Goal: Information Seeking & Learning: Check status

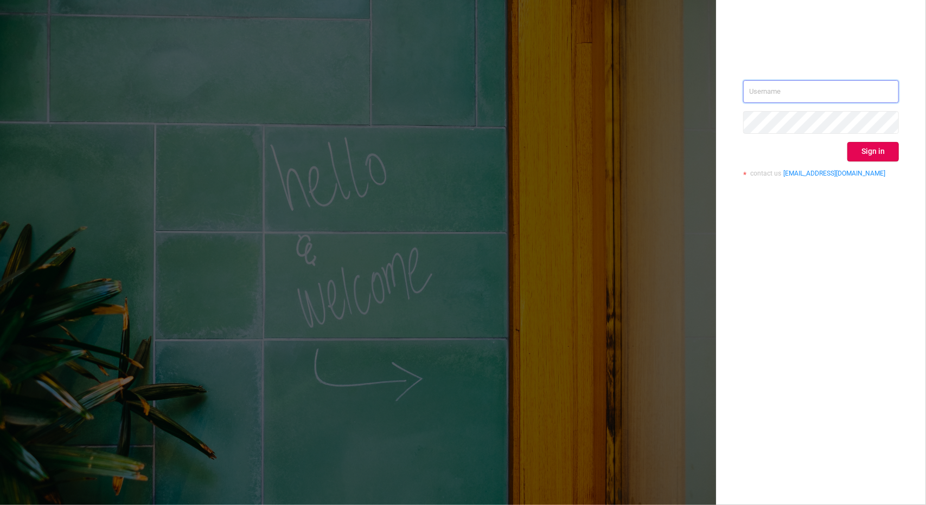
click at [780, 87] on input "text" at bounding box center [821, 91] width 156 height 23
type input "[EMAIL_ADDRESS][DOMAIN_NAME]"
click at [873, 150] on button "Sign in" at bounding box center [873, 152] width 52 height 20
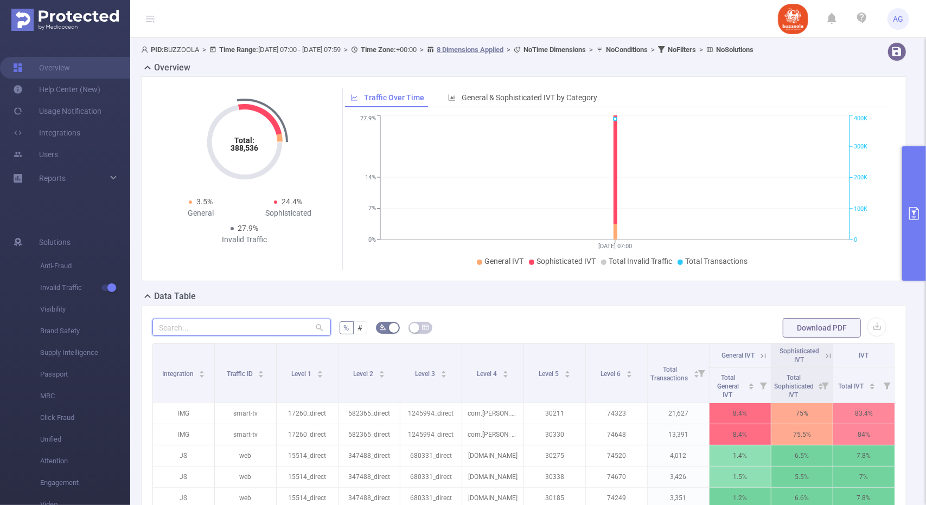
click at [226, 326] on input "text" at bounding box center [241, 327] width 178 height 17
paste input "1299520"
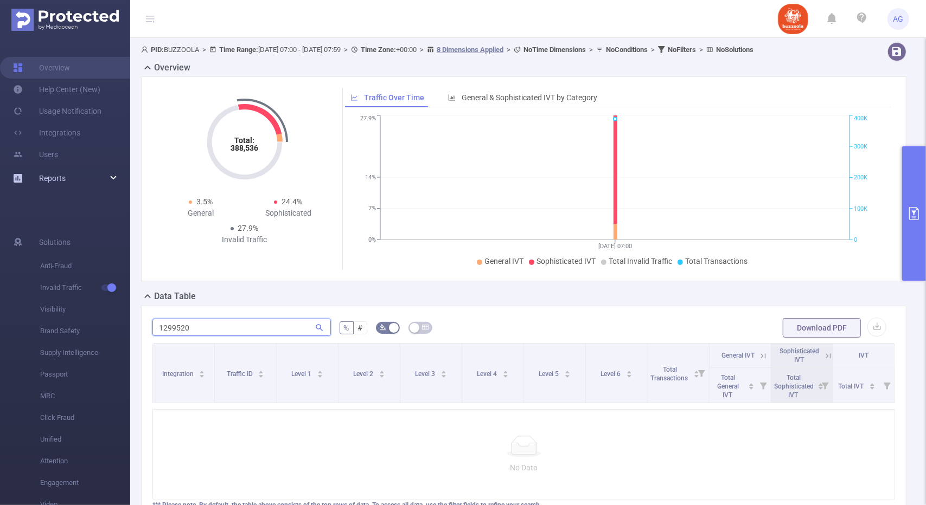
type input "1299520"
click at [54, 185] on link "Reports" at bounding box center [52, 179] width 27 height 22
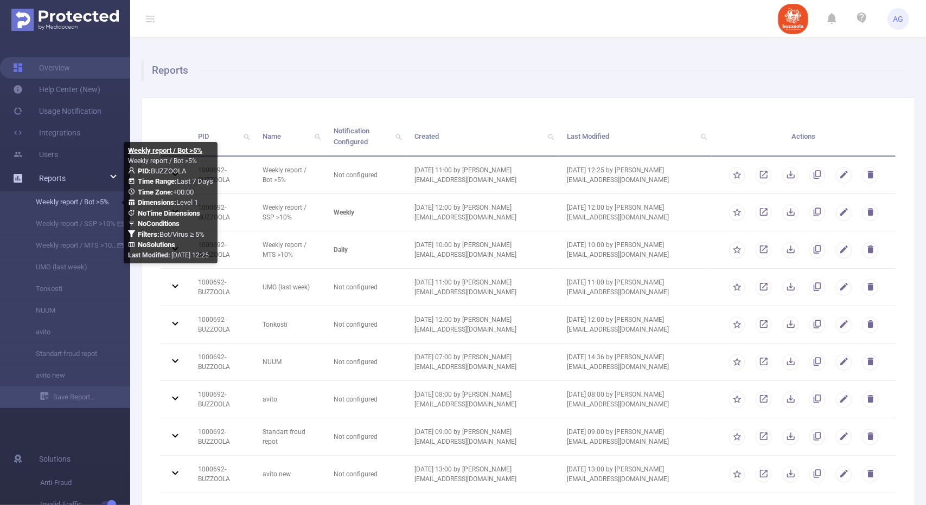
click at [59, 196] on link "Weekly report / Bot >5%" at bounding box center [69, 202] width 95 height 22
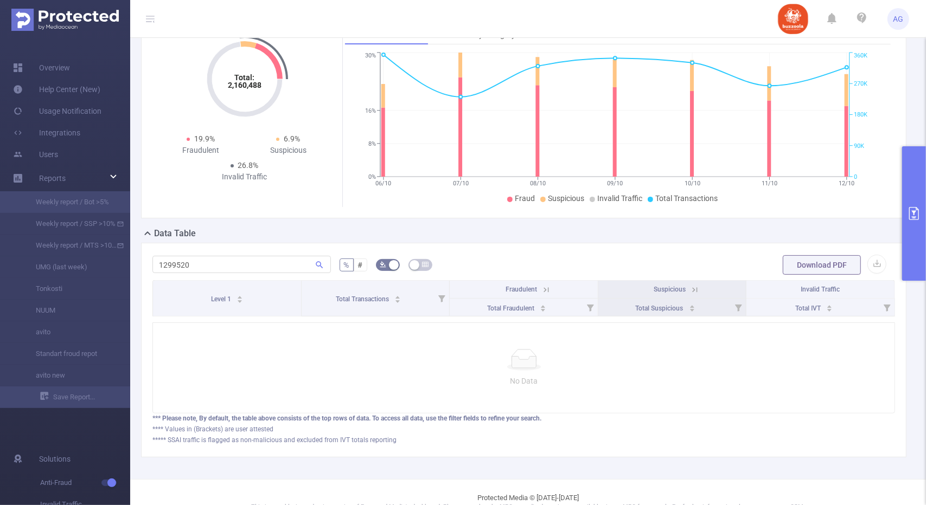
scroll to position [109, 0]
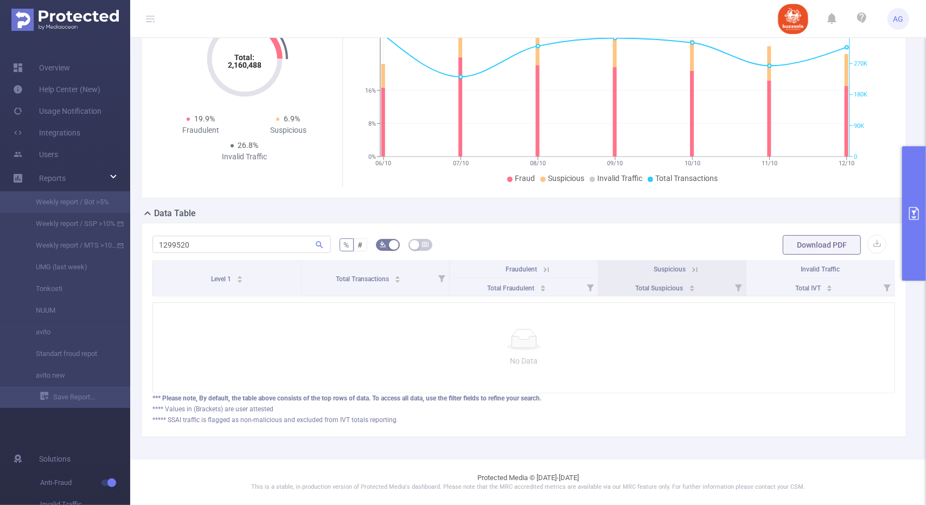
click at [922, 170] on button "primary" at bounding box center [914, 213] width 24 height 134
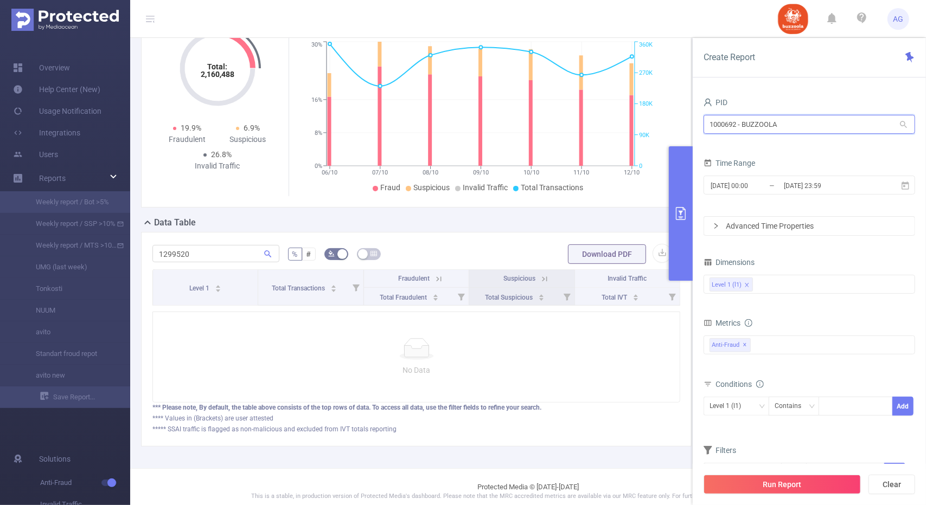
click at [791, 122] on input "1000692 - BUZZOOLA" at bounding box center [808, 124] width 211 height 19
click at [805, 98] on div "PID" at bounding box center [808, 104] width 211 height 18
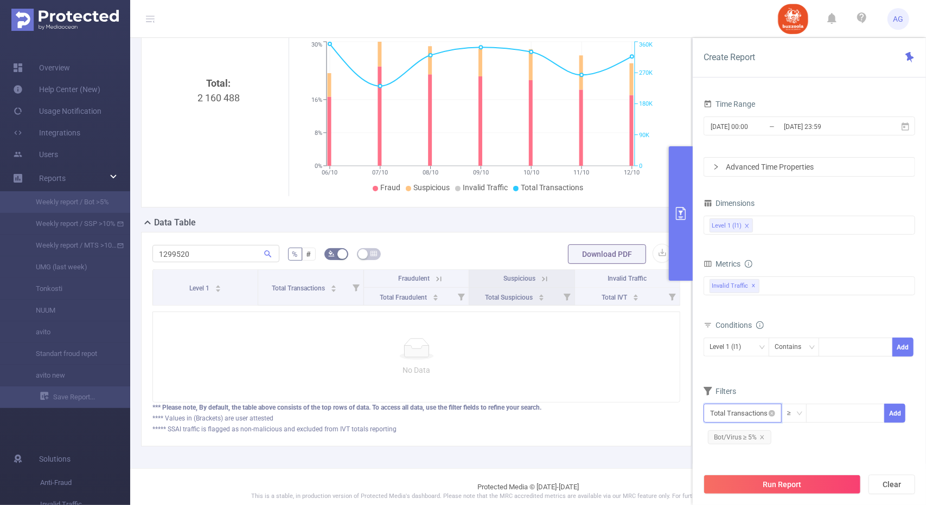
click at [718, 406] on input "text" at bounding box center [742, 413] width 78 height 19
click at [905, 483] on button "Clear" at bounding box center [891, 485] width 47 height 20
type input "[DATE] 11:00"
type input "[DATE] 11:59"
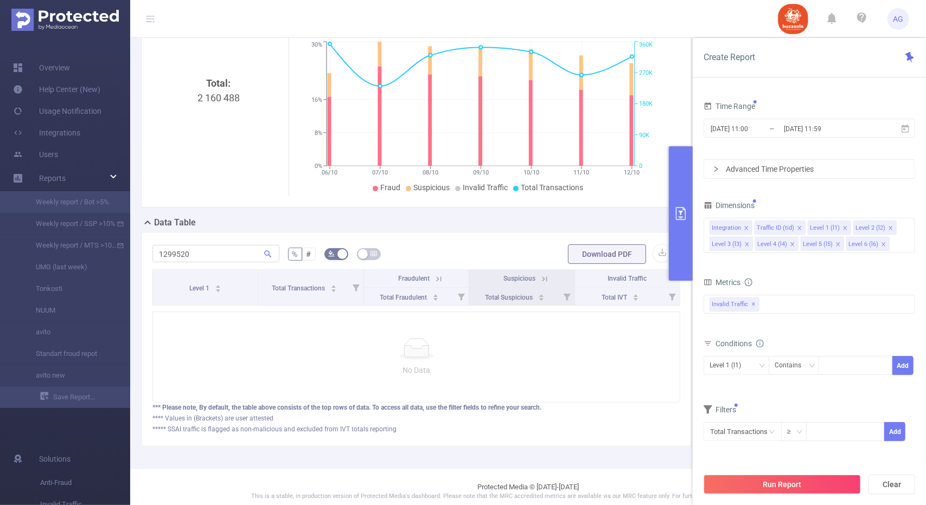
click at [487, 367] on div "No Data" at bounding box center [416, 357] width 509 height 38
click at [887, 484] on button "Clear" at bounding box center [891, 485] width 47 height 20
click at [909, 131] on icon at bounding box center [905, 129] width 10 height 10
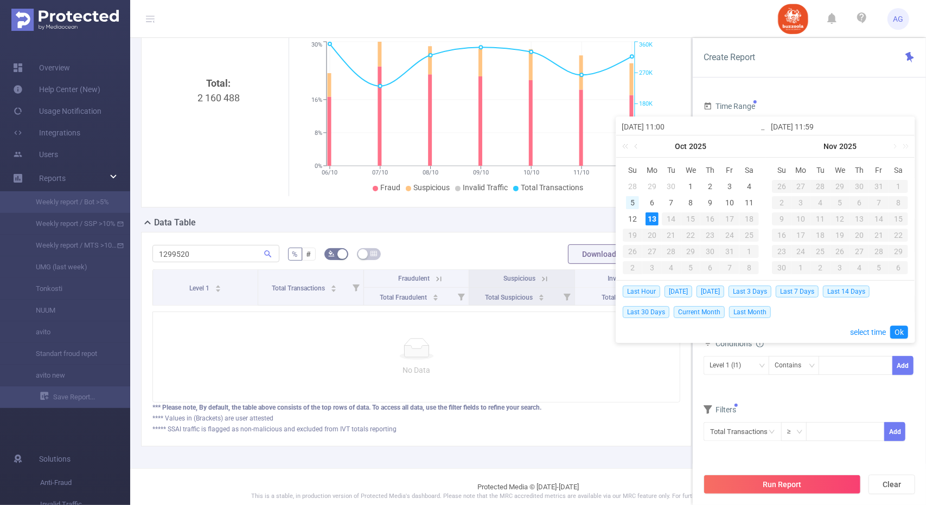
click at [634, 201] on div "5" at bounding box center [632, 202] width 13 height 13
click at [743, 200] on div "11" at bounding box center [748, 202] width 13 height 13
type input "[DATE] 11:00"
type input "[DATE] 11:59"
type input "[DATE] 11:00"
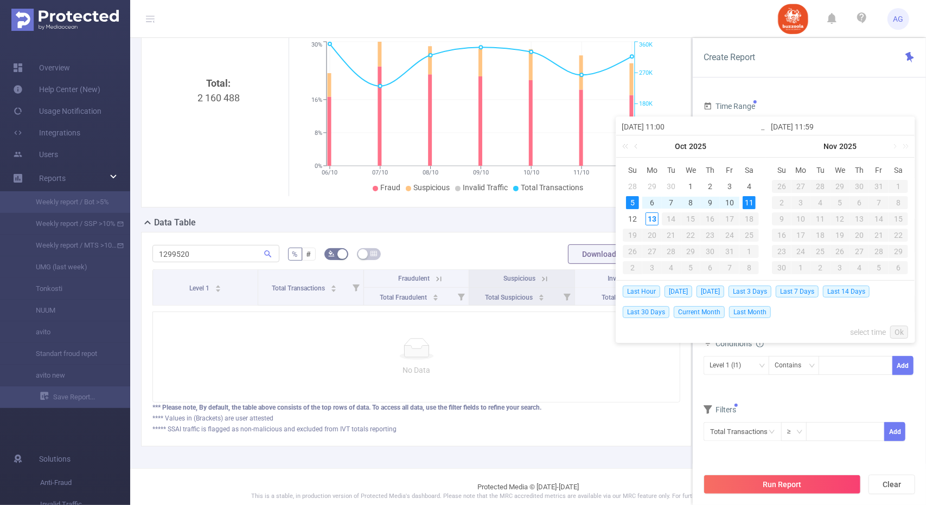
type input "[DATE] 11:59"
click at [669, 201] on div "7" at bounding box center [671, 202] width 13 height 13
click at [646, 206] on div "6" at bounding box center [651, 202] width 13 height 13
type input "[DATE] 11:00"
type input "[DATE] 11:59"
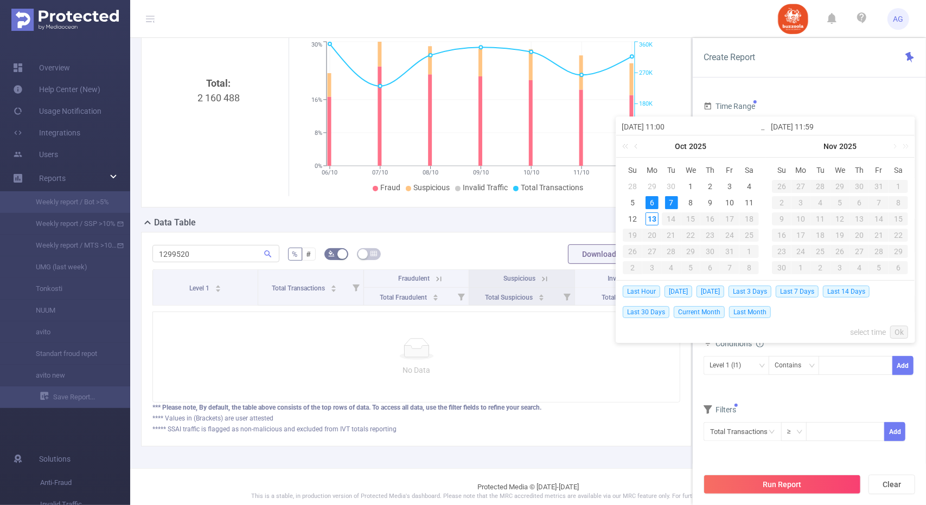
type input "[DATE] 11:00"
type input "[DATE] 11:59"
click at [631, 219] on div "12" at bounding box center [632, 219] width 13 height 13
click at [652, 208] on div "6" at bounding box center [651, 202] width 13 height 13
type input "[DATE] 11:59"
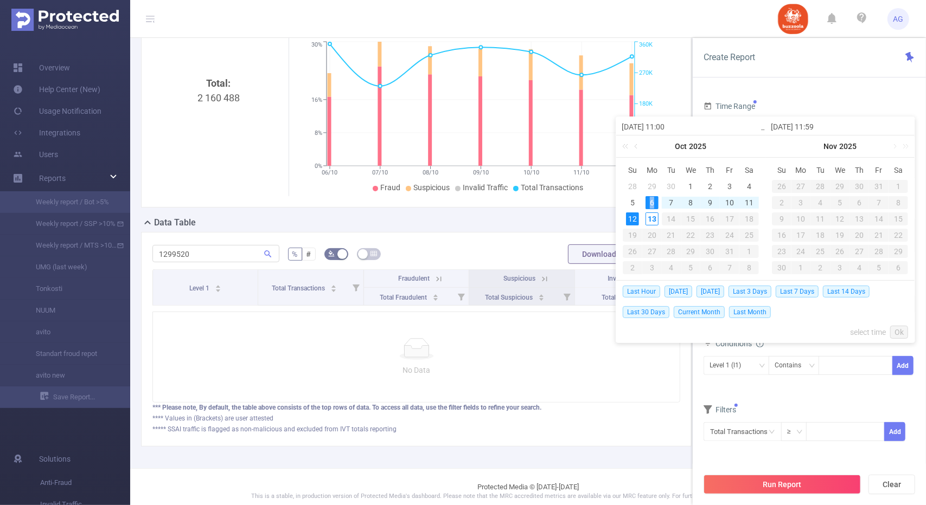
type input "[DATE] 11:59"
click at [894, 328] on link "Ok" at bounding box center [899, 332] width 18 height 13
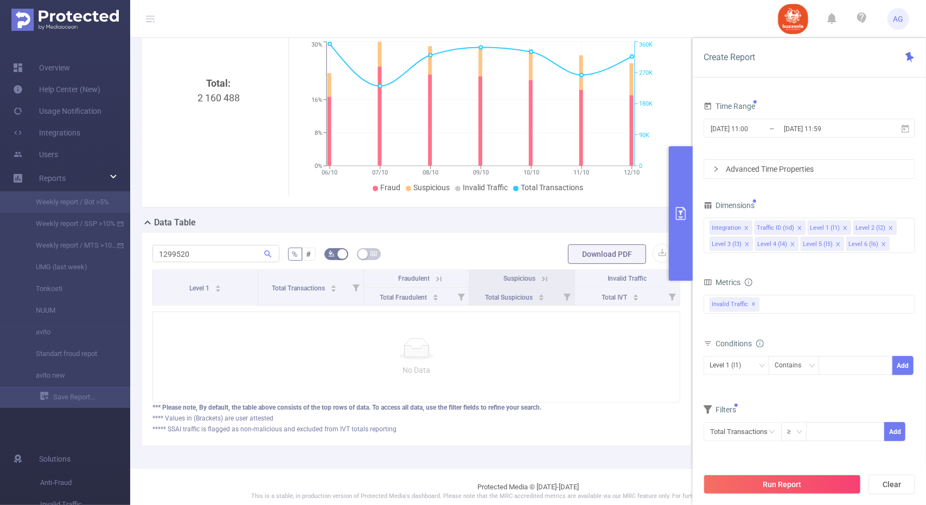
click at [766, 168] on div "Advanced Time Properties" at bounding box center [809, 169] width 210 height 18
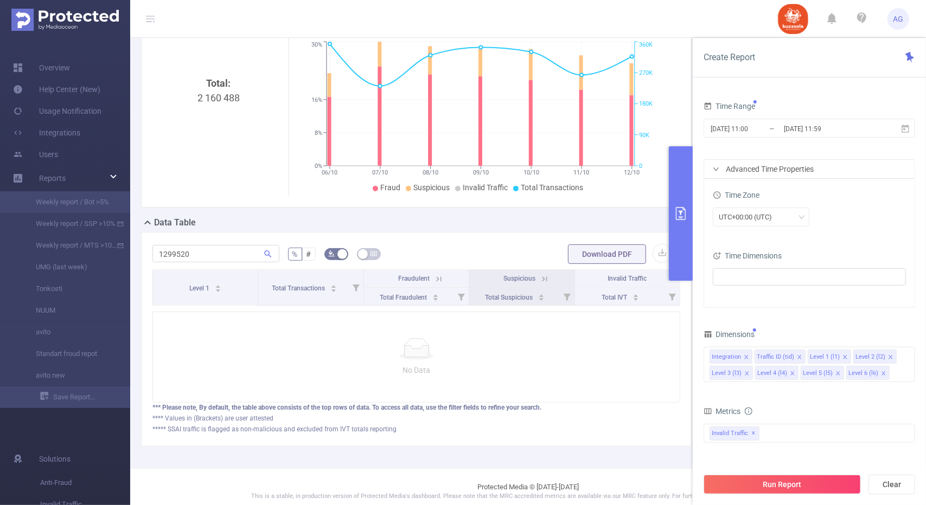
click at [766, 168] on div "Advanced Time Properties" at bounding box center [809, 169] width 210 height 18
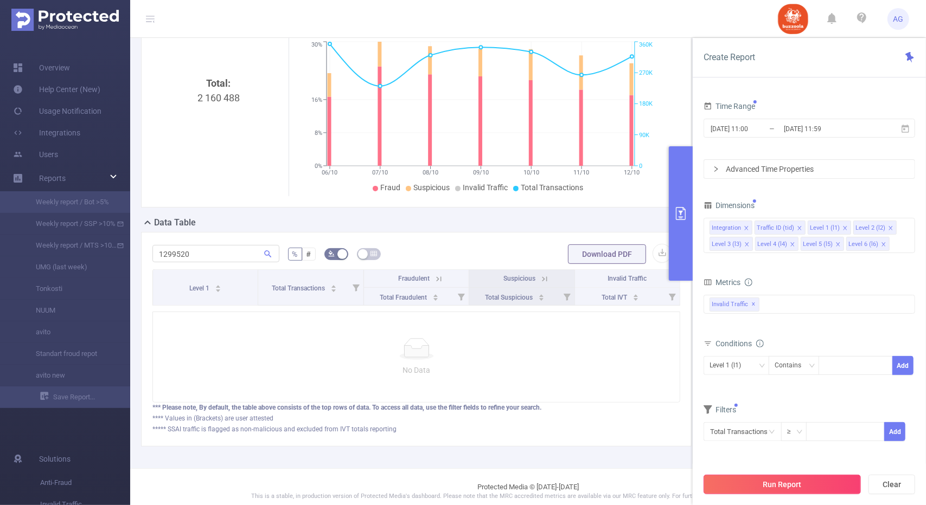
click at [771, 484] on button "Run Report" at bounding box center [781, 485] width 157 height 20
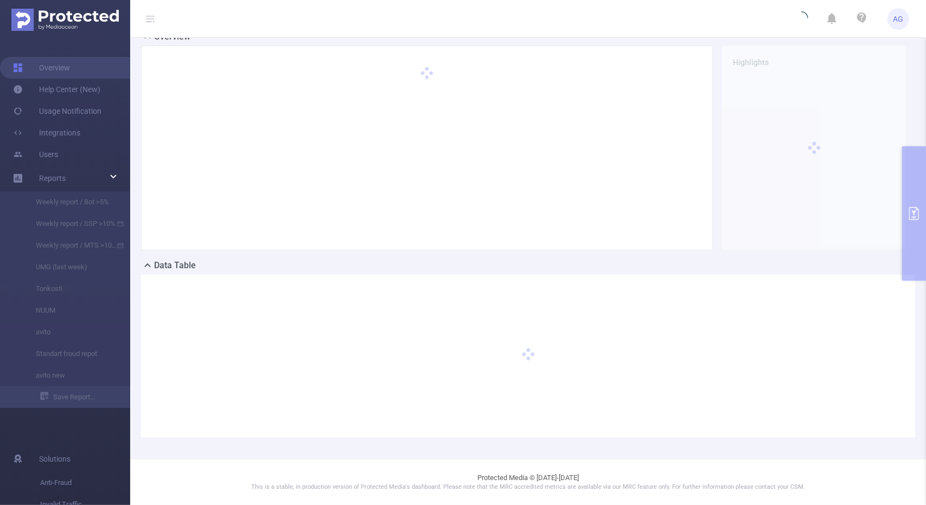
scroll to position [29, 0]
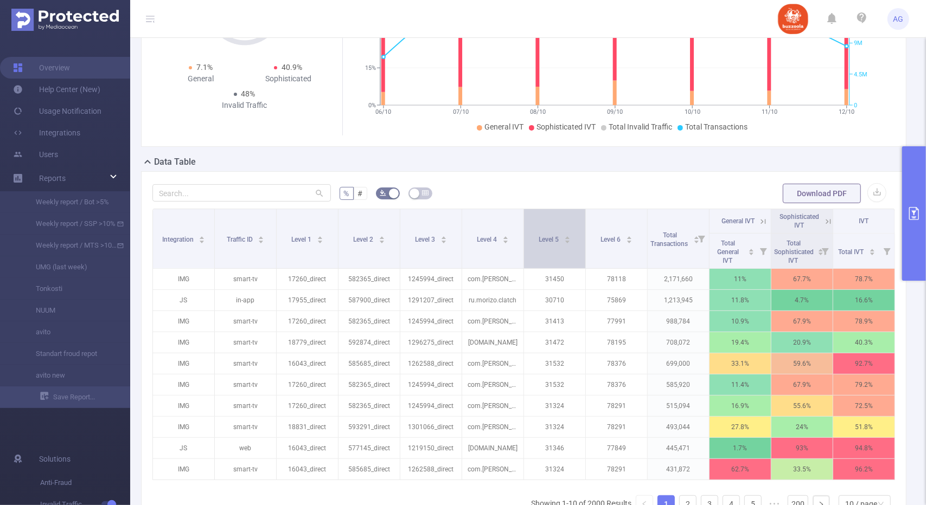
scroll to position [93, 0]
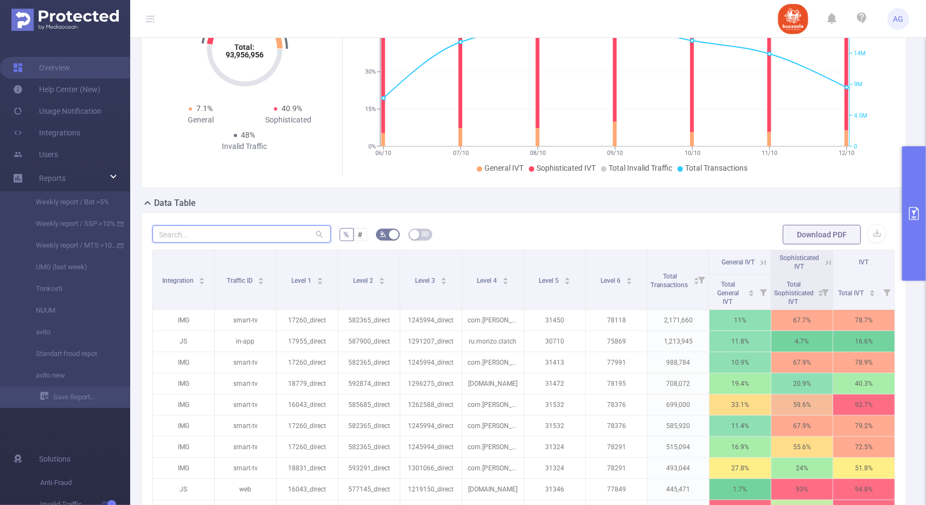
click at [194, 232] on input "text" at bounding box center [241, 234] width 178 height 17
paste input "1299520"
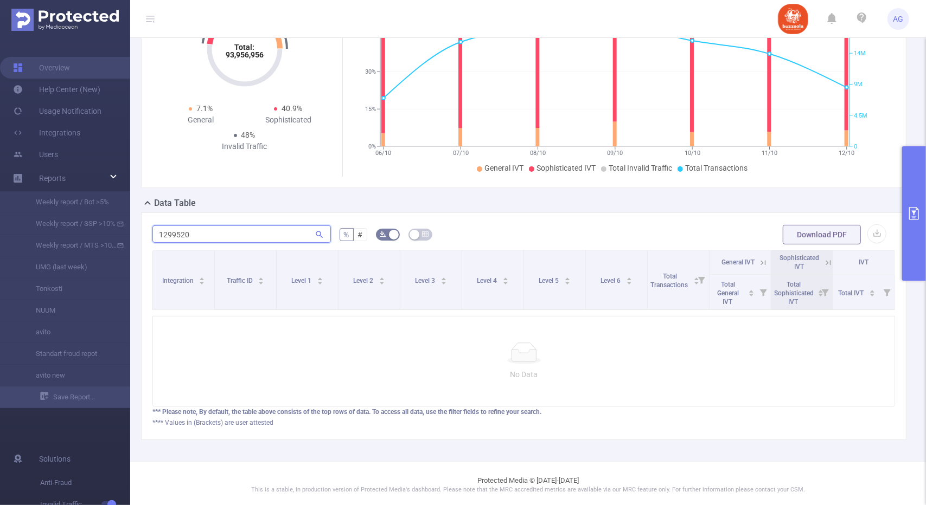
click at [267, 229] on input "1299520" at bounding box center [241, 234] width 178 height 17
paste input "_direct"
type input "1299520_direct"
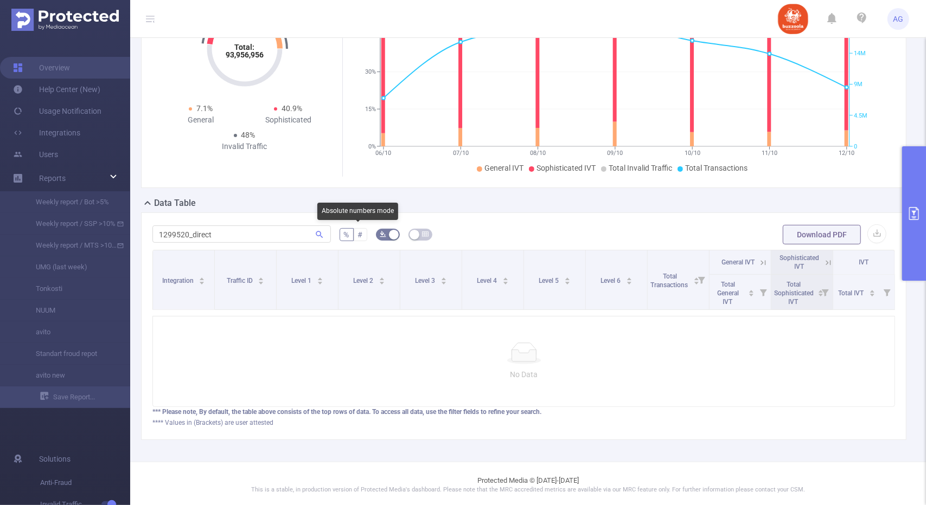
click at [354, 232] on label "#" at bounding box center [361, 234] width 14 height 13
click at [358, 238] on input "#" at bounding box center [358, 238] width 0 height 0
click at [358, 232] on span "#" at bounding box center [360, 234] width 5 height 9
click at [358, 238] on input "#" at bounding box center [358, 238] width 0 height 0
click at [344, 233] on span "%" at bounding box center [346, 234] width 5 height 9
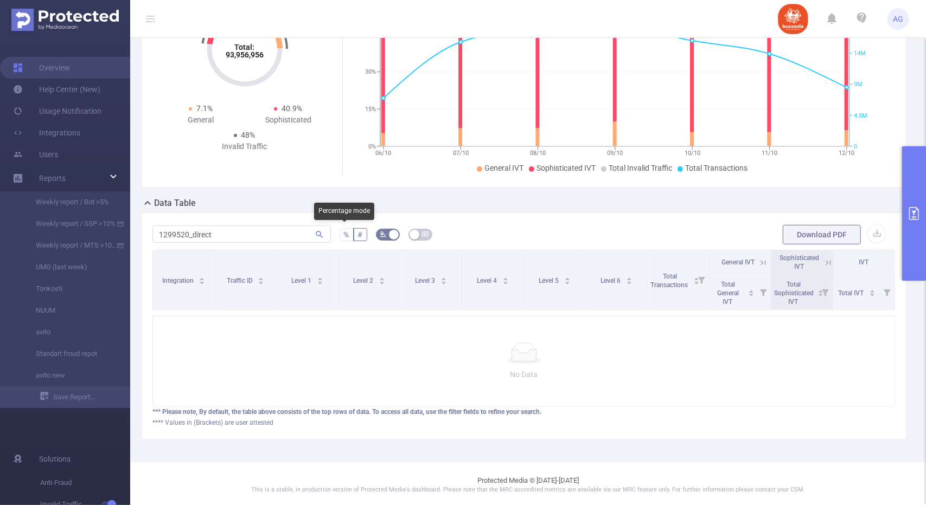
click at [344, 238] on input "%" at bounding box center [344, 238] width 0 height 0
click at [268, 233] on input "1299520_direct" at bounding box center [241, 234] width 178 height 17
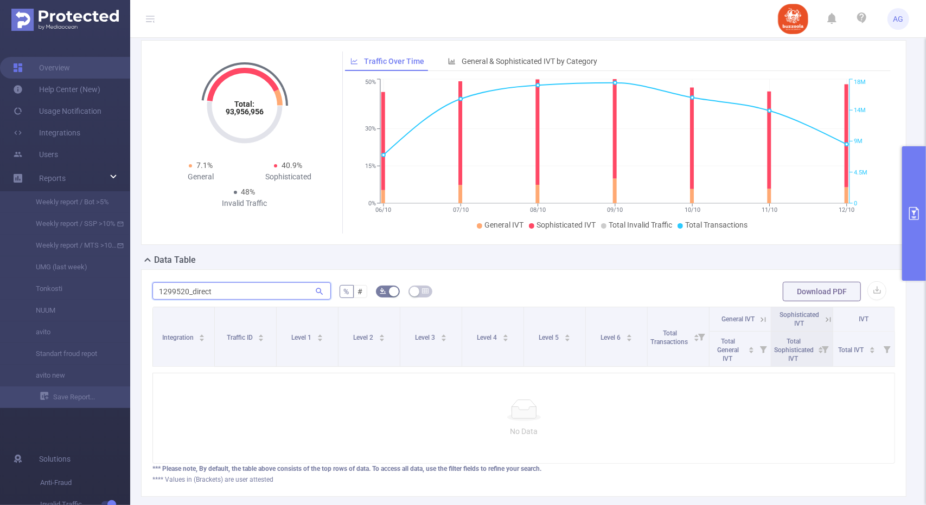
scroll to position [0, 0]
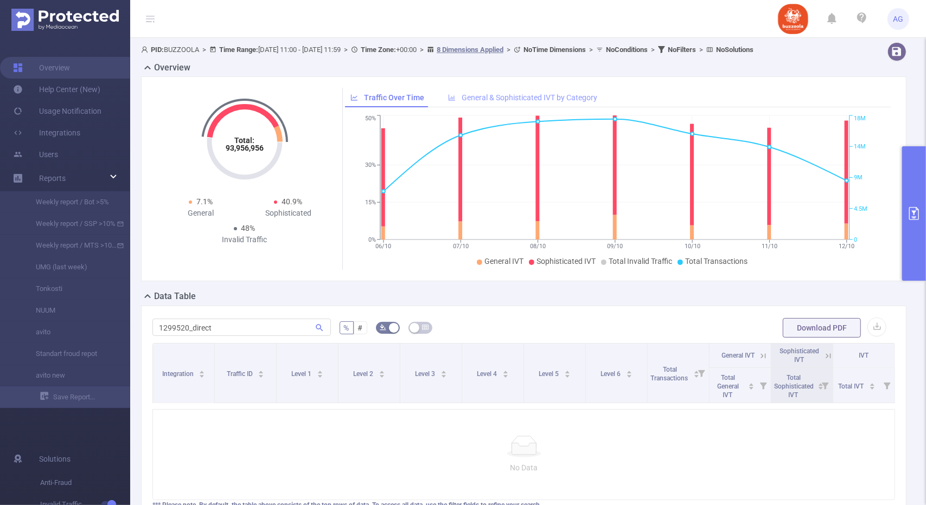
click at [536, 93] on span "General & Sophisticated IVT by Category" at bounding box center [529, 97] width 136 height 9
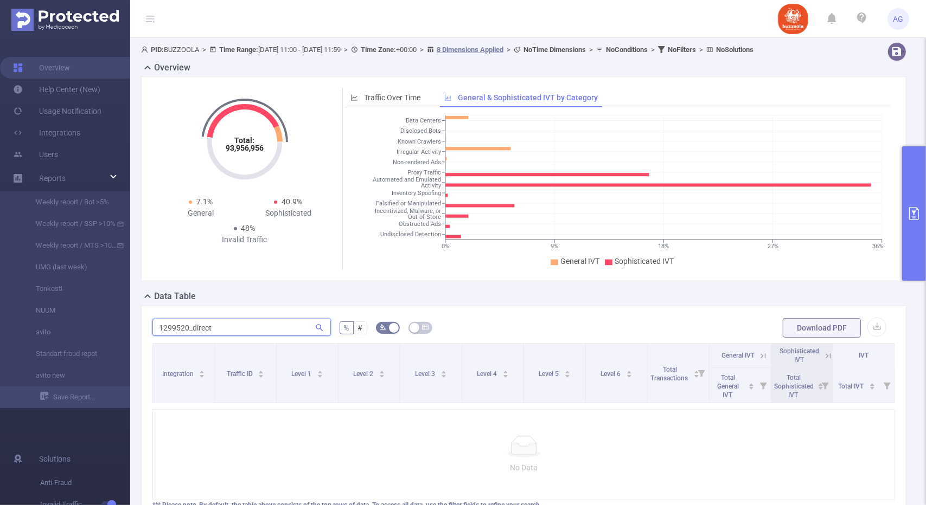
click at [284, 326] on input "1299520_direct" at bounding box center [241, 327] width 178 height 17
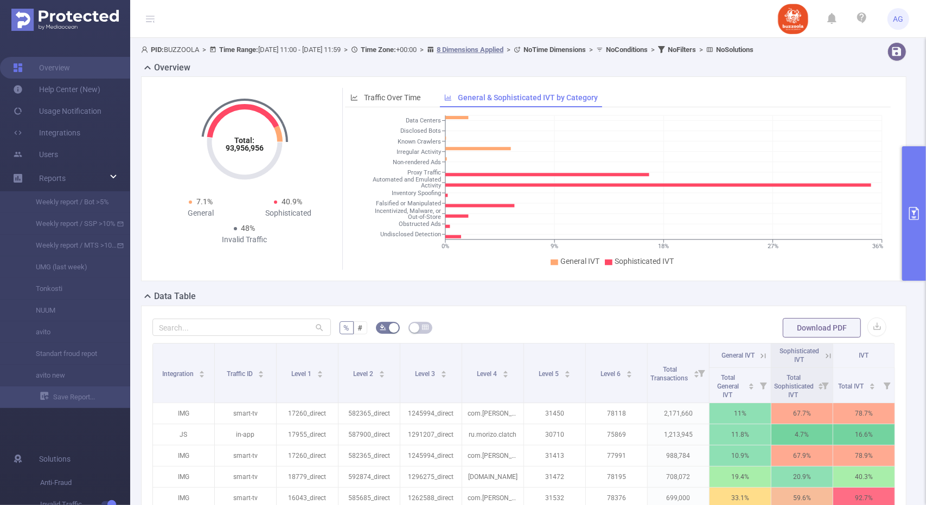
click at [696, 52] on b "No Filters" at bounding box center [682, 50] width 28 height 8
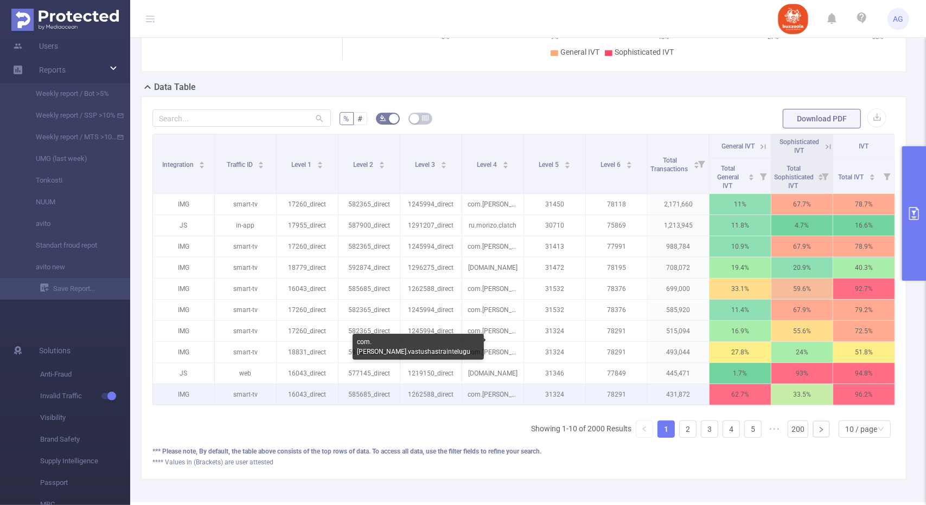
scroll to position [202, 0]
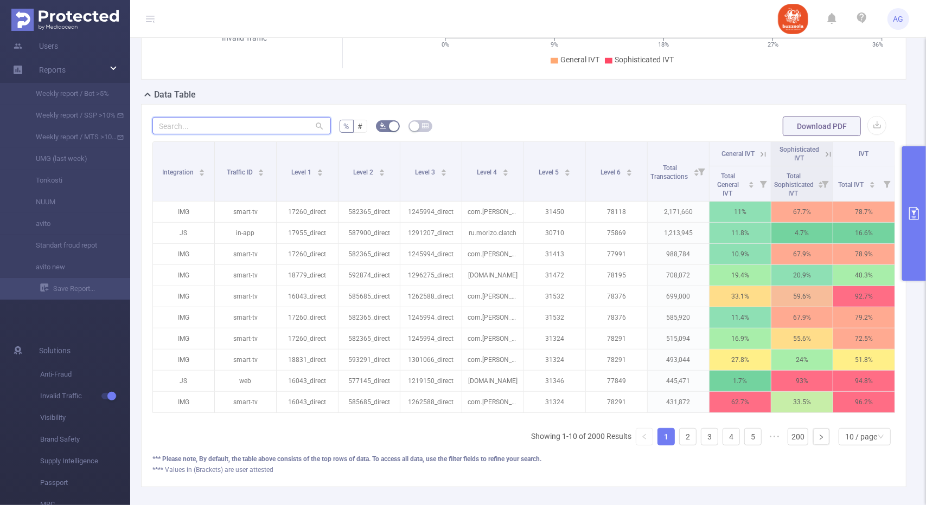
click at [254, 126] on input "text" at bounding box center [241, 125] width 178 height 17
paste input "1299520_direct"
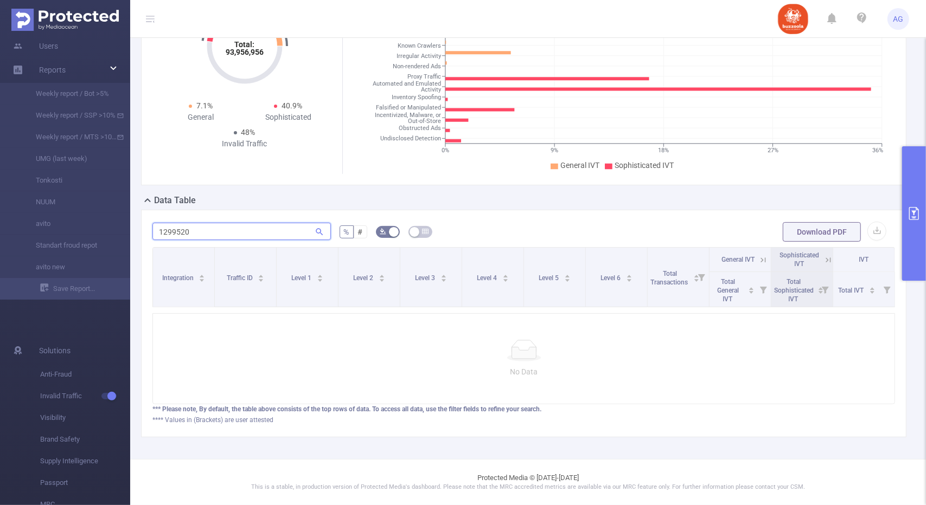
paste input "16_direct"
paste input "24"
click at [278, 224] on input "1299524" at bounding box center [241, 231] width 178 height 17
paste input "18"
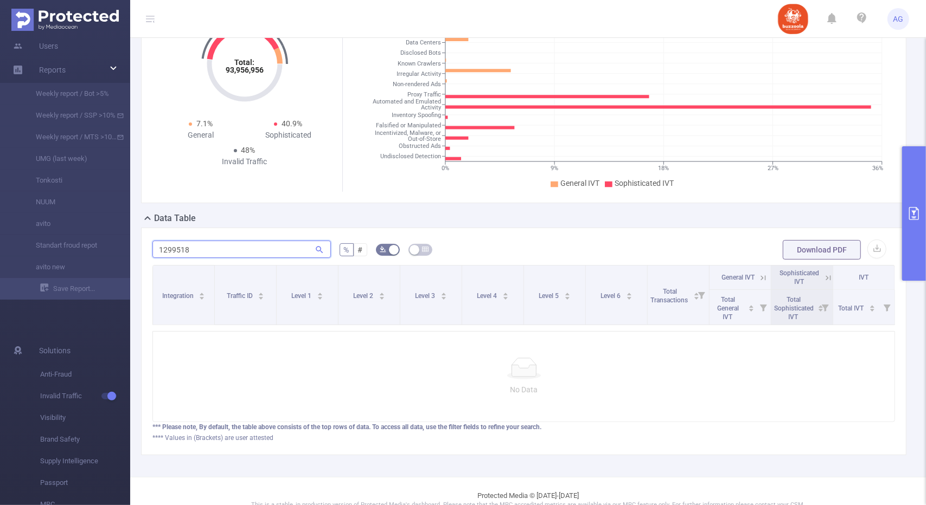
scroll to position [0, 0]
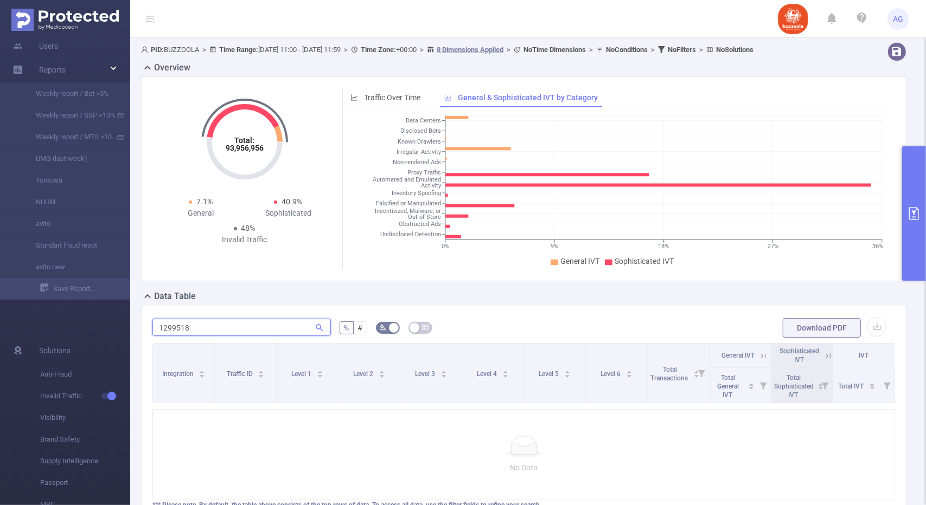
type input "1299518"
click at [696, 46] on b "No Filters" at bounding box center [682, 50] width 28 height 8
click at [921, 198] on button "primary" at bounding box center [914, 213] width 24 height 134
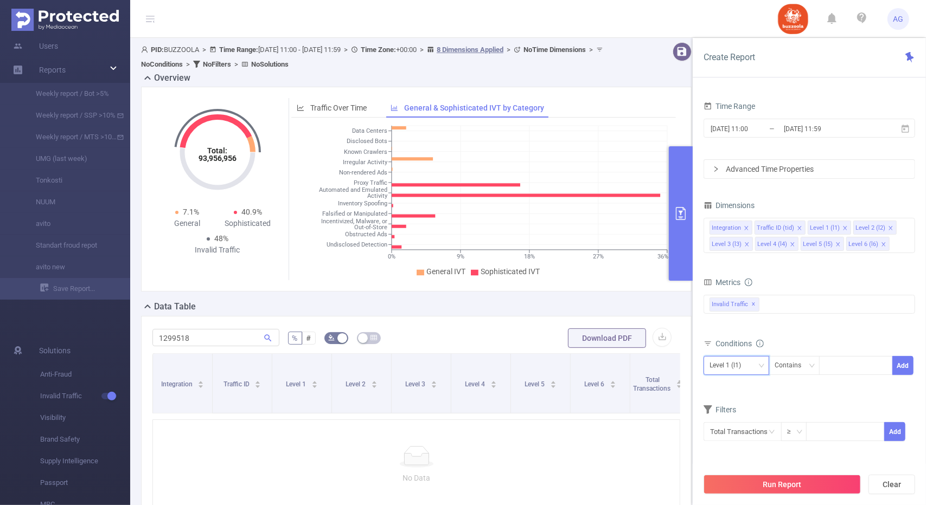
click at [728, 360] on div "Level 1 (l1)" at bounding box center [728, 366] width 39 height 18
click at [740, 286] on li "Level 3 (l3)" at bounding box center [736, 289] width 66 height 17
click at [843, 364] on div at bounding box center [855, 366] width 62 height 18
paste input "1299518"
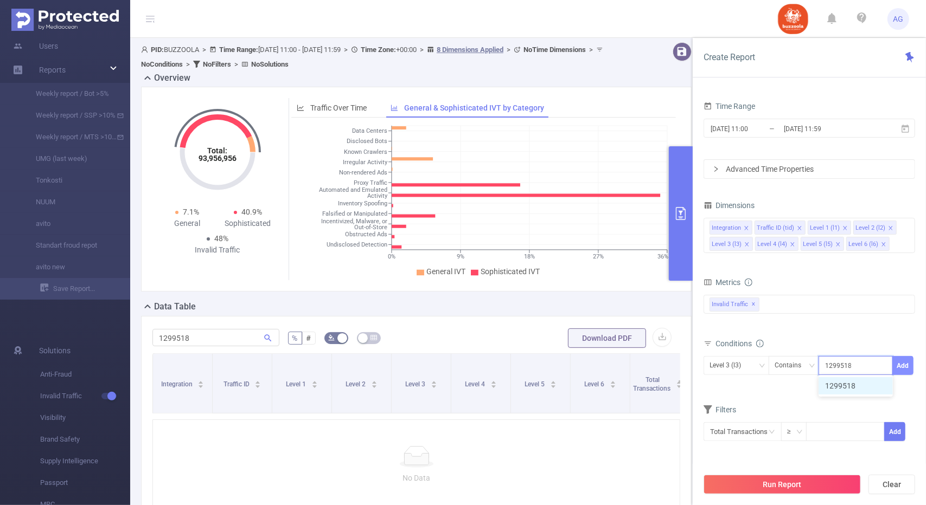
type input "1299518"
click at [899, 359] on button "Add" at bounding box center [902, 365] width 21 height 19
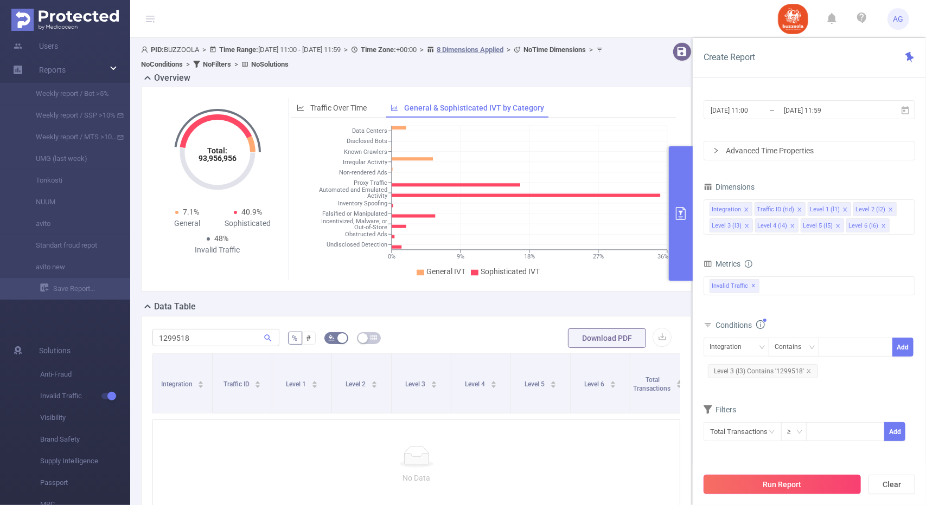
click at [770, 484] on button "Run Report" at bounding box center [781, 485] width 157 height 20
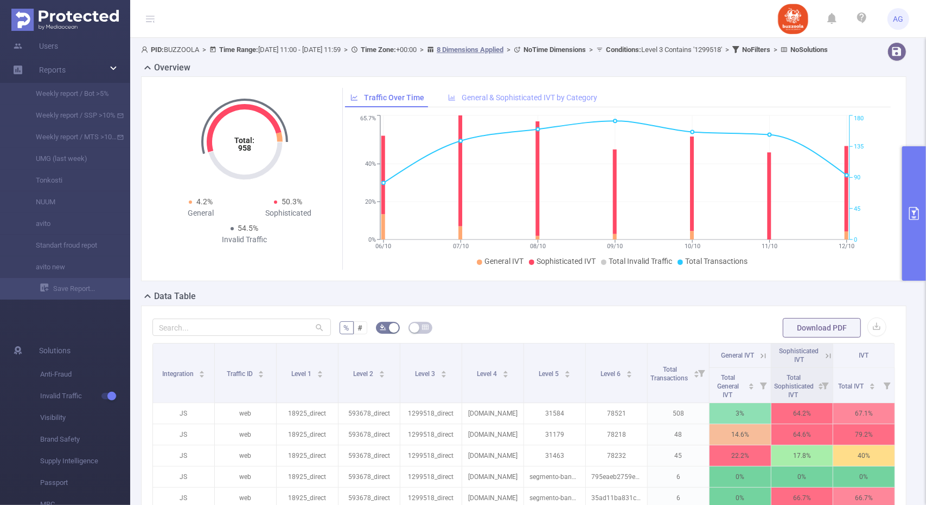
click at [493, 102] on span "General & Sophisticated IVT by Category" at bounding box center [529, 97] width 136 height 9
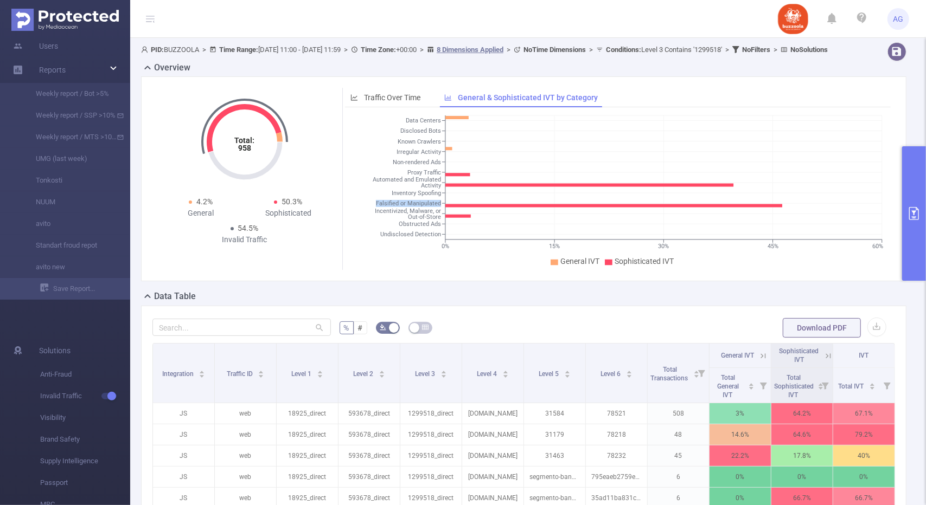
click at [376, 215] on icon "0% 15% 30% 45% 60% Data Centers Disclosed Bots Known Crawlers Irregular Activit…" at bounding box center [615, 191] width 540 height 157
copy g "Falsified or Manipulated"
click at [402, 184] on tspan "Automated and Emulated" at bounding box center [407, 180] width 68 height 7
drag, startPoint x: 370, startPoint y: 189, endPoint x: 439, endPoint y: 196, distance: 69.2
click at [439, 196] on icon "0% 15% 30% 45% 60% Data Centers Disclosed Bots Known Crawlers Irregular Activit…" at bounding box center [615, 191] width 540 height 157
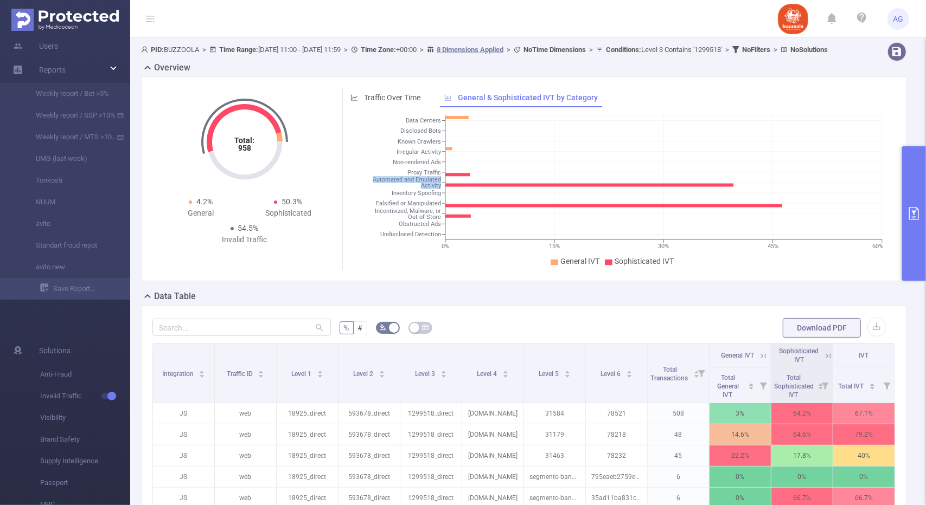
copy text "Automated and Emulated Activity"
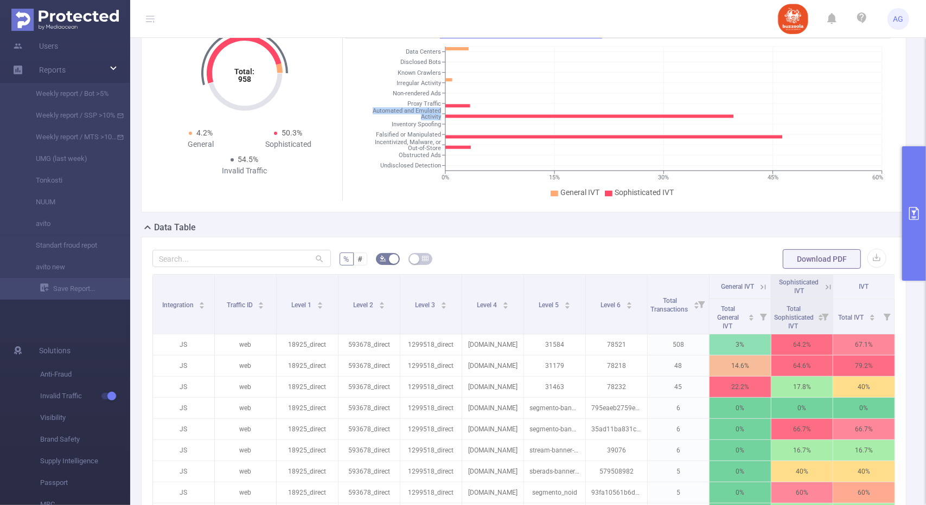
scroll to position [54, 0]
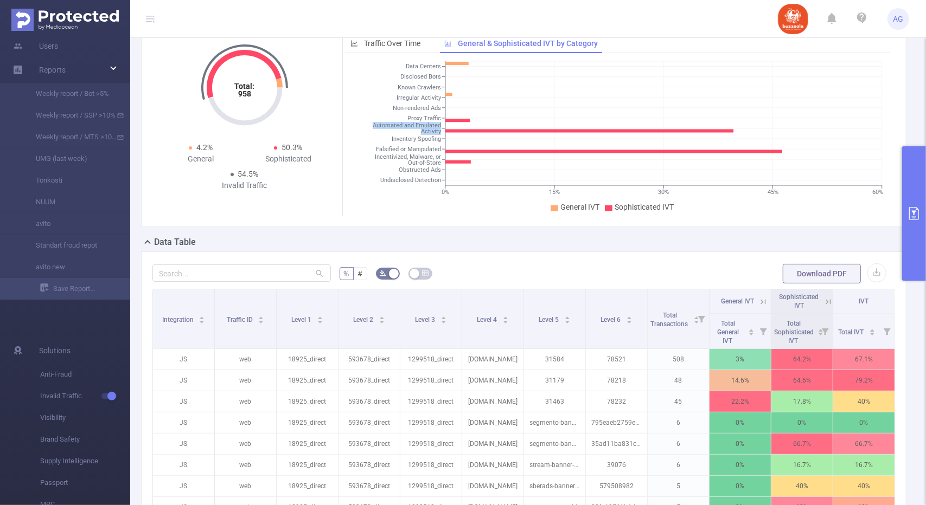
click at [907, 214] on button "primary" at bounding box center [914, 213] width 24 height 134
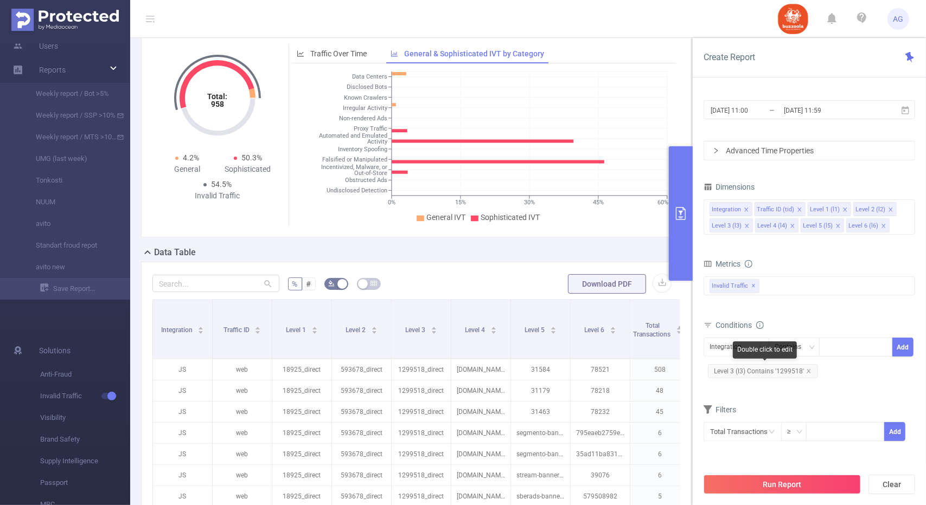
click at [810, 368] on span "Level 3 (l3) Contains '1299518'" at bounding box center [763, 371] width 110 height 14
click at [844, 350] on div at bounding box center [855, 347] width 62 height 18
click at [810, 365] on span "Level 3 (l3) Contains '1299518'" at bounding box center [763, 371] width 110 height 14
click at [808, 369] on icon "icon: close" at bounding box center [808, 371] width 4 height 4
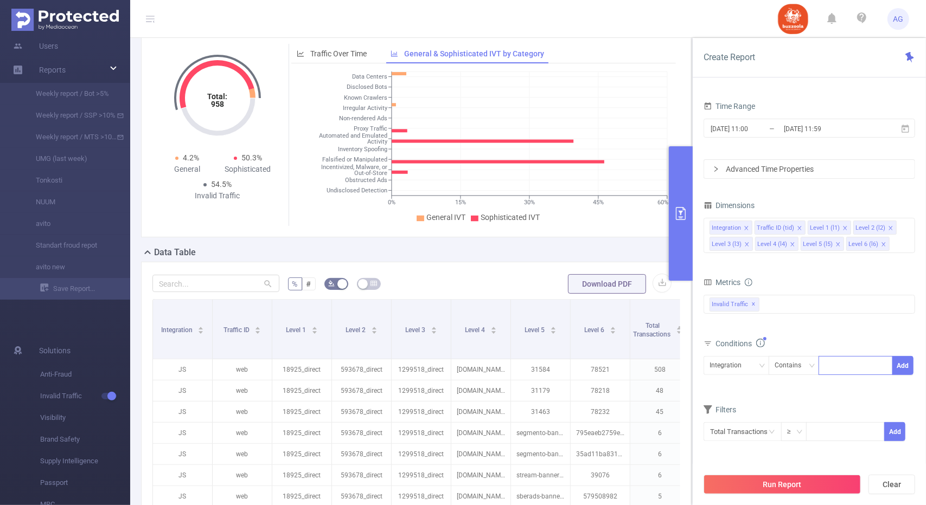
click at [849, 361] on div at bounding box center [855, 366] width 62 height 18
paste input "1299524"
type input "1299524"
click at [899, 363] on button "Add" at bounding box center [902, 365] width 21 height 19
click at [846, 364] on div at bounding box center [855, 366] width 62 height 18
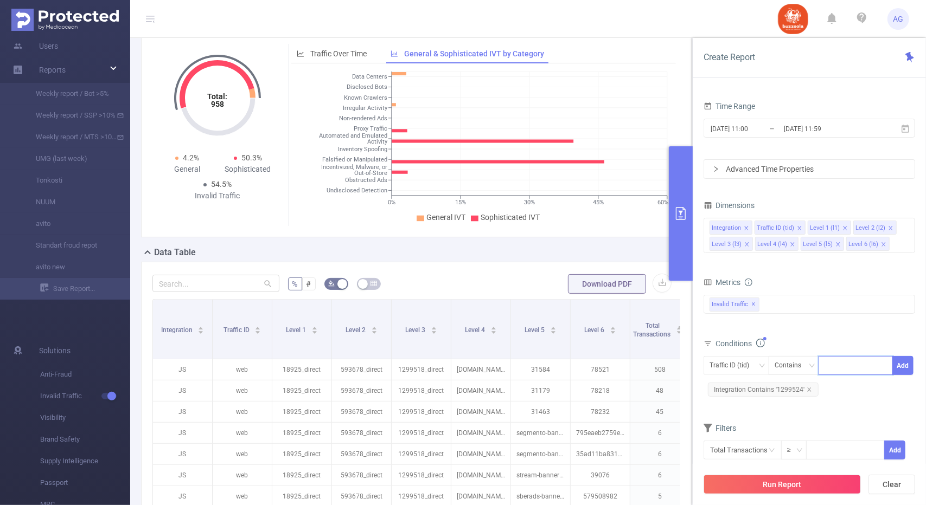
paste input "1299516"
type input "1299516"
click at [908, 358] on button "Add" at bounding box center [902, 365] width 21 height 19
click at [861, 370] on div at bounding box center [855, 366] width 62 height 18
paste input "1299520"
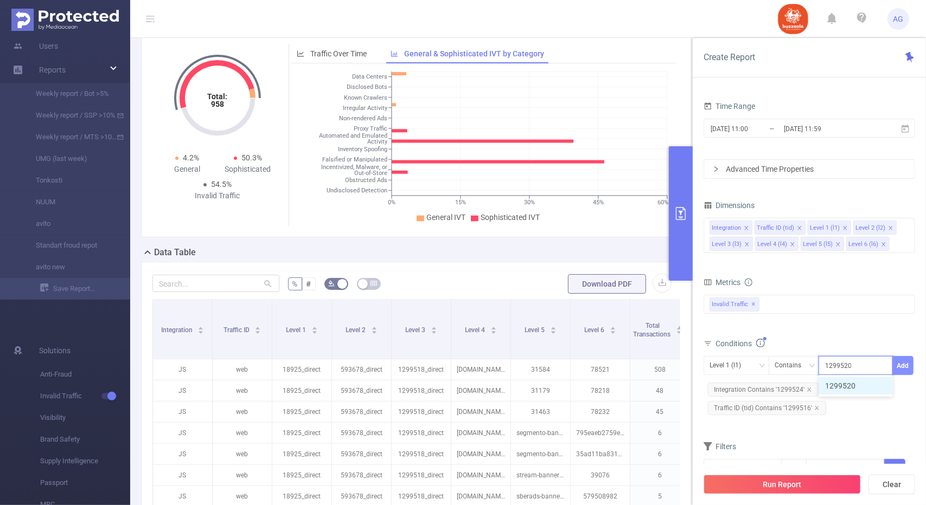
type input "1299520"
click at [906, 366] on button "Add" at bounding box center [902, 365] width 21 height 19
click at [798, 486] on button "Run Report" at bounding box center [781, 485] width 157 height 20
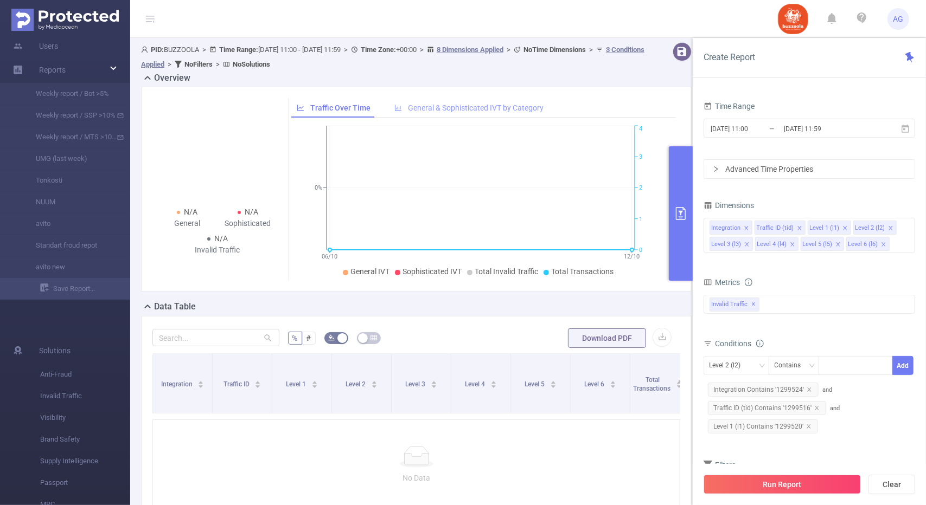
click at [472, 113] on div "General & Sophisticated IVT by Category" at bounding box center [469, 108] width 160 height 20
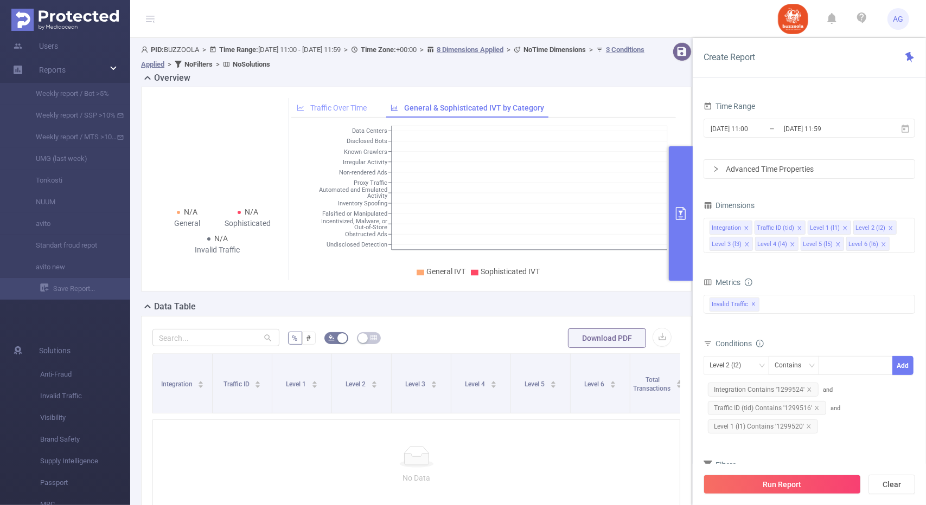
click at [331, 102] on div "Traffic Over Time" at bounding box center [331, 108] width 81 height 20
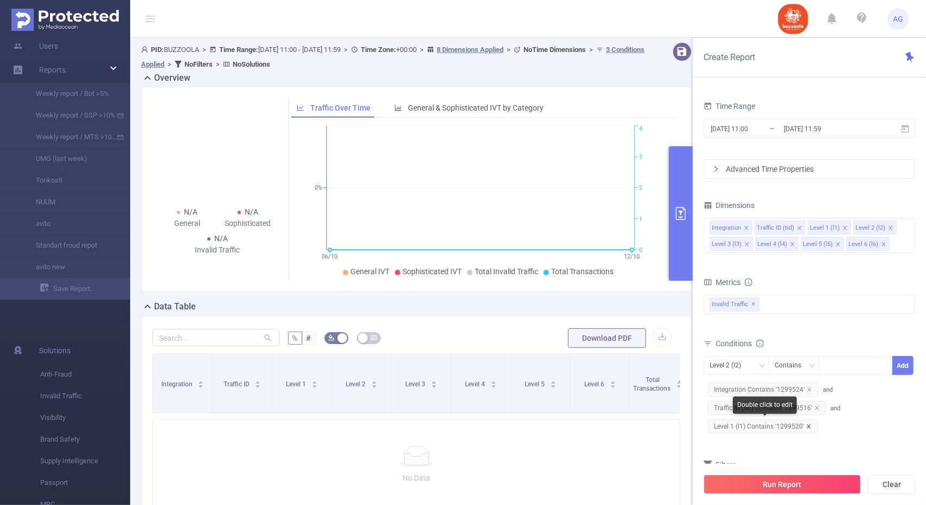
click at [807, 424] on icon "icon: close" at bounding box center [808, 426] width 5 height 5
click at [817, 407] on icon "icon: close" at bounding box center [816, 408] width 5 height 5
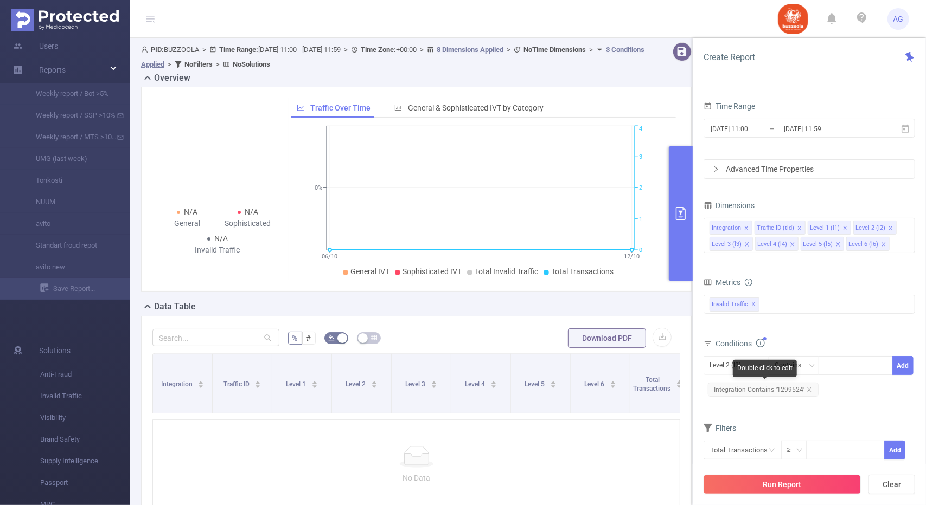
click at [809, 385] on span "Integration Contains '1299524'" at bounding box center [763, 390] width 111 height 14
click at [806, 387] on icon "icon: close" at bounding box center [808, 389] width 5 height 5
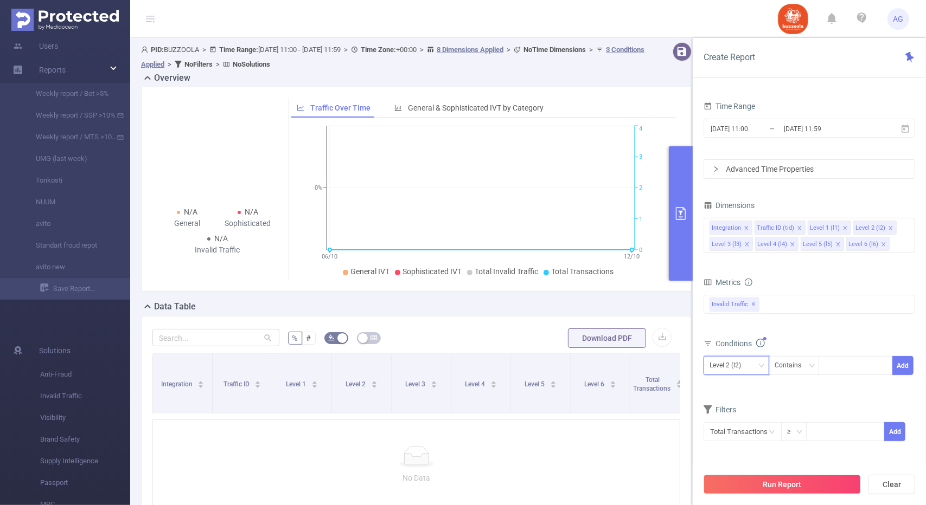
click at [726, 361] on div "Level 2 (l2)" at bounding box center [728, 366] width 39 height 18
click at [734, 290] on li "Level 3 (l3)" at bounding box center [736, 289] width 66 height 17
click at [835, 365] on div at bounding box center [855, 366] width 62 height 18
paste input "1299520"
type input "1299520"
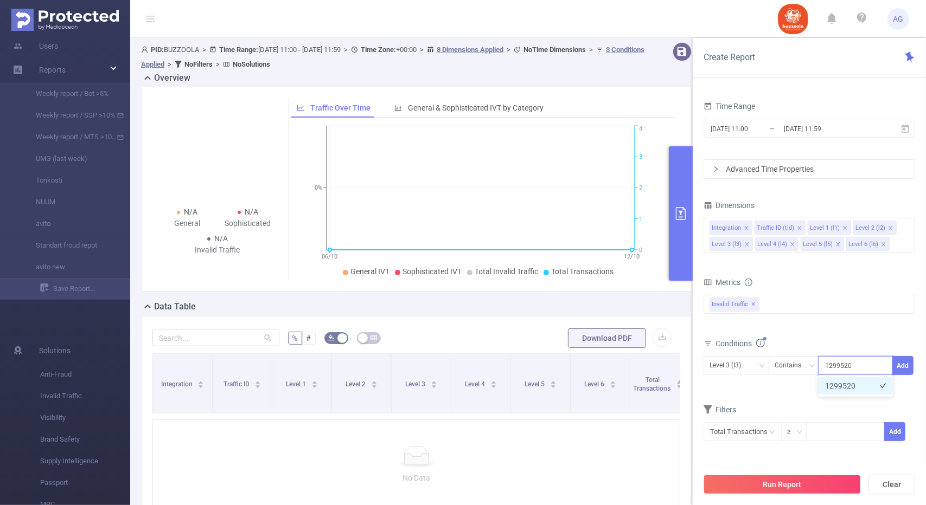
click at [877, 388] on li "1299520" at bounding box center [855, 385] width 74 height 17
click at [898, 364] on button "Add" at bounding box center [902, 365] width 21 height 19
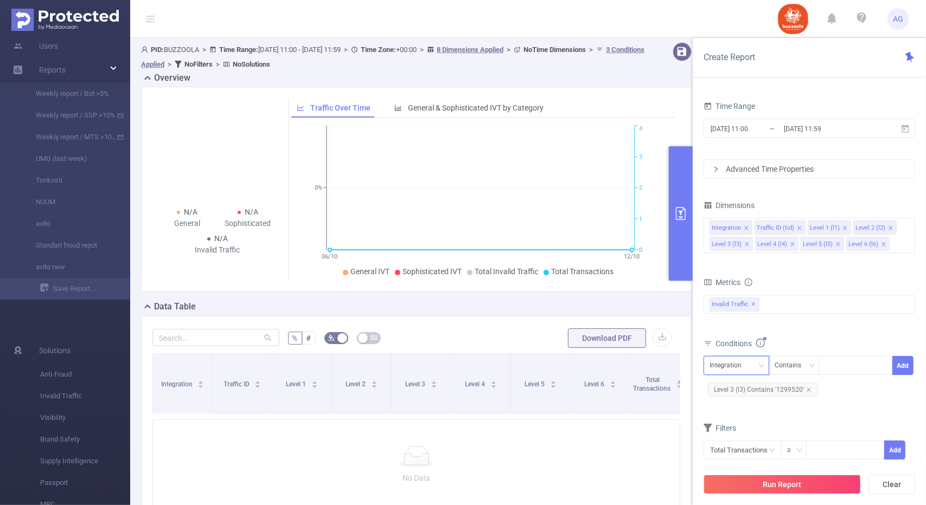
click at [751, 361] on div "Integration" at bounding box center [736, 366] width 54 height 18
click at [731, 296] on li "Level 3 (l3)" at bounding box center [736, 291] width 66 height 17
click at [836, 368] on div at bounding box center [855, 366] width 62 height 18
paste input "1299516"
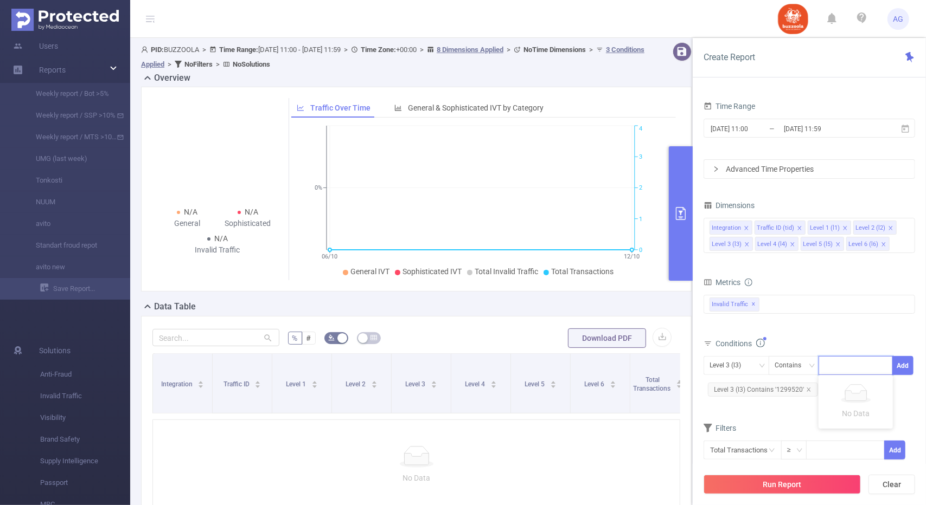
type input "1299516"
click at [887, 392] on li "1299516" at bounding box center [855, 385] width 74 height 17
click at [901, 364] on button "Add" at bounding box center [902, 365] width 21 height 19
click at [741, 363] on div "Integration" at bounding box center [729, 366] width 40 height 18
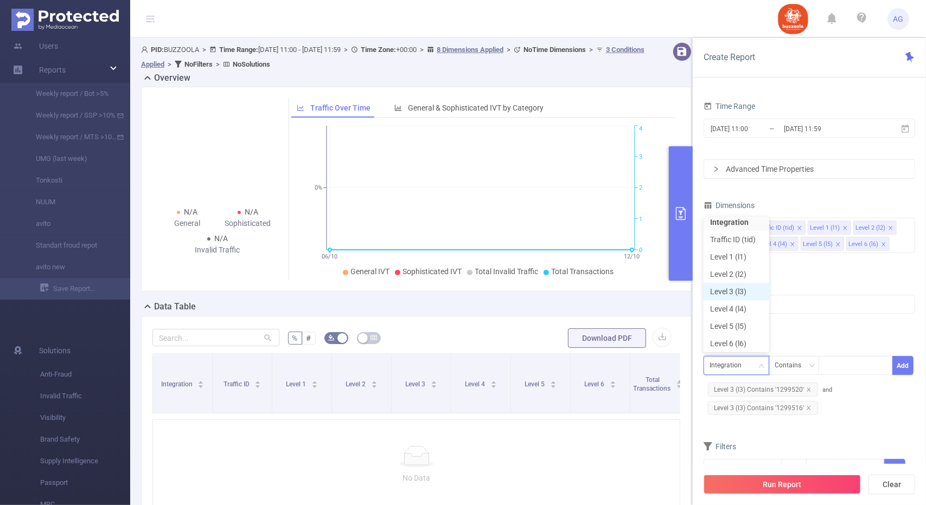
click at [743, 292] on li "Level 3 (l3)" at bounding box center [736, 291] width 66 height 17
click at [838, 364] on div at bounding box center [855, 366] width 62 height 18
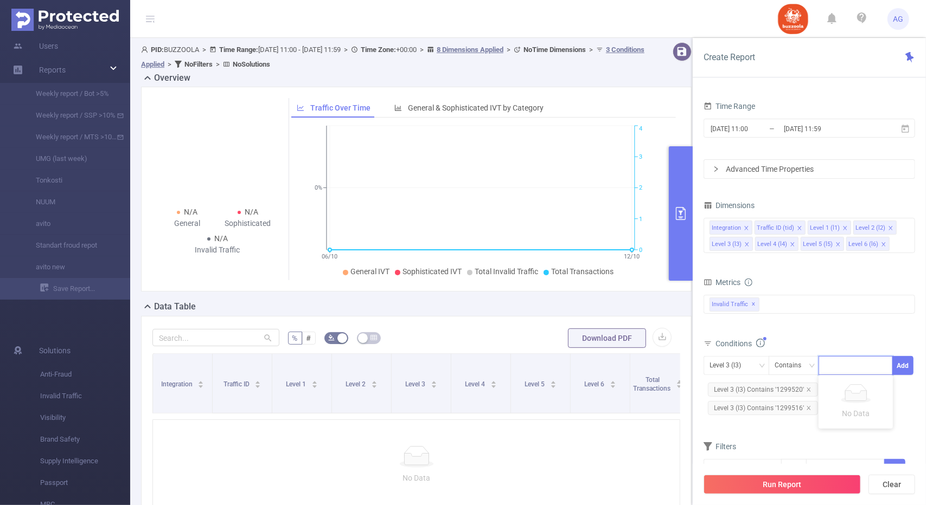
paste input "1299524"
type input "1299524"
click at [848, 382] on li "1299524" at bounding box center [855, 385] width 74 height 17
click at [906, 360] on button "Add" at bounding box center [902, 365] width 21 height 19
click at [785, 479] on button "Run Report" at bounding box center [781, 485] width 157 height 20
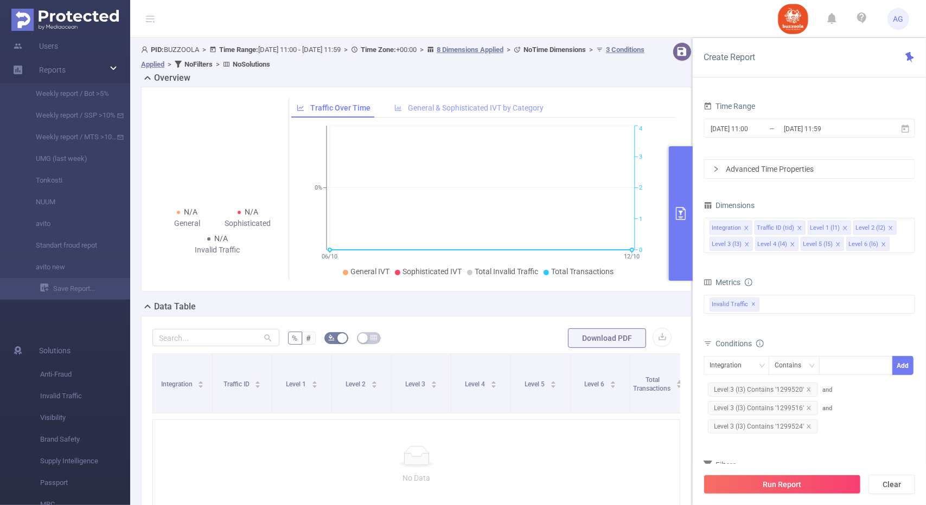
click at [449, 104] on span "General & Sophisticated IVT by Category" at bounding box center [476, 108] width 136 height 9
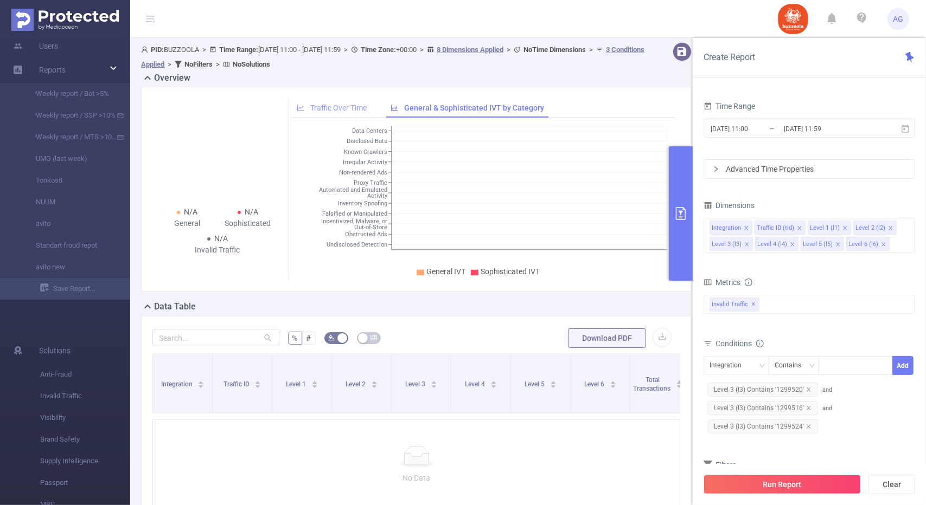
click at [332, 100] on div "Traffic Over Time" at bounding box center [331, 108] width 81 height 20
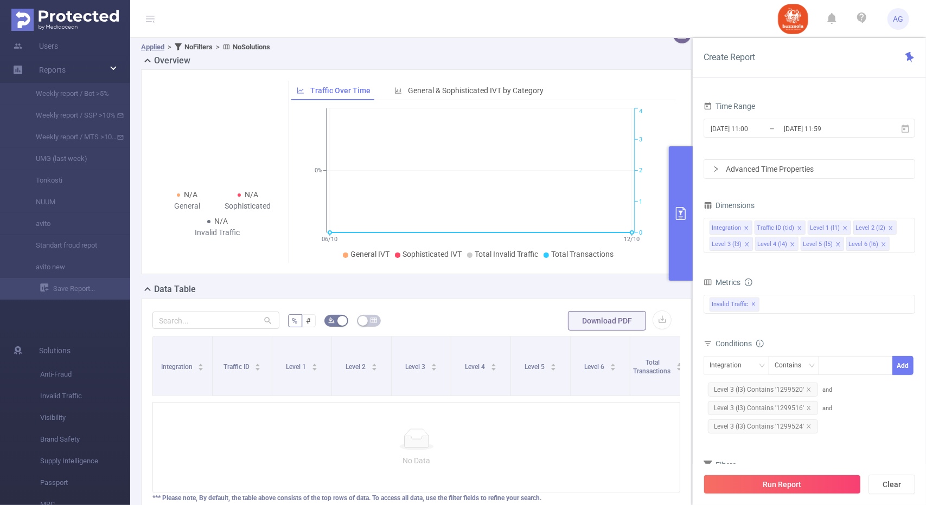
scroll to position [3, 0]
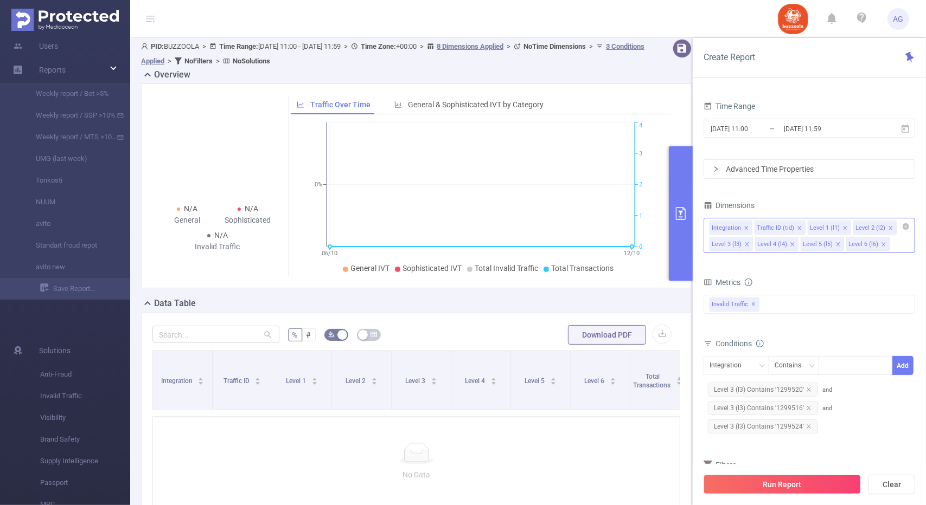
click at [744, 226] on icon "icon: close" at bounding box center [745, 228] width 5 height 5
click at [753, 226] on icon "icon: close" at bounding box center [754, 228] width 5 height 5
click at [682, 208] on icon "primary" at bounding box center [681, 213] width 10 height 13
click at [886, 477] on button "Clear" at bounding box center [891, 485] width 47 height 20
type input "[DATE] 11:00"
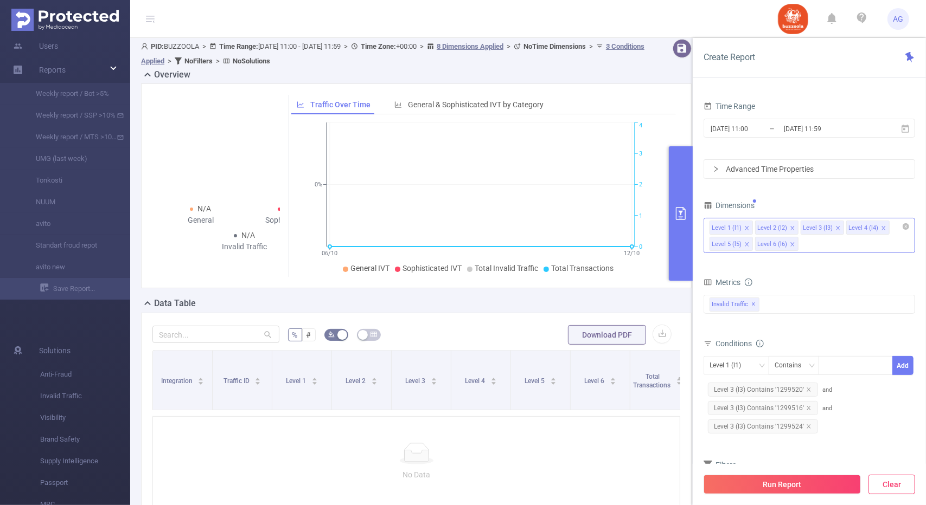
type input "[DATE] 11:59"
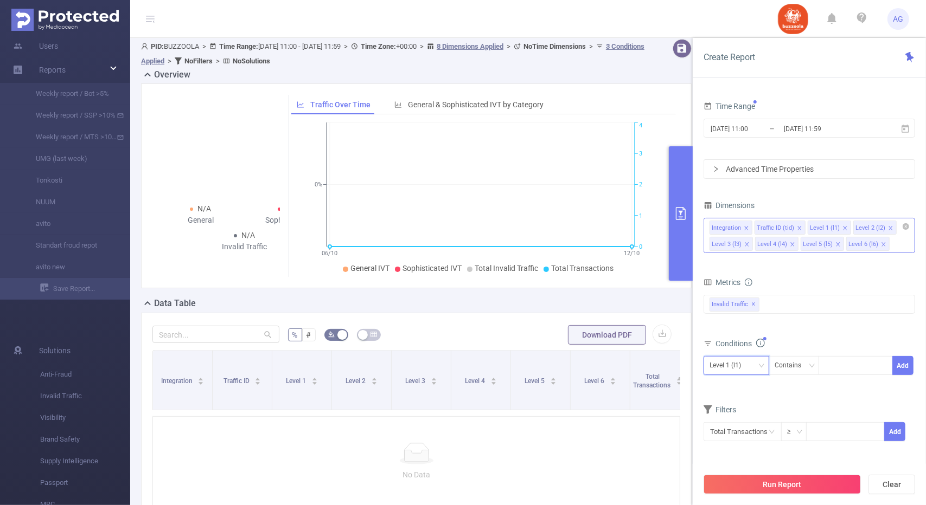
click at [757, 361] on div "Level 1 (l1)" at bounding box center [736, 366] width 54 height 18
click at [734, 284] on li "Level 3 (l3)" at bounding box center [736, 291] width 66 height 17
click at [848, 366] on div at bounding box center [855, 366] width 62 height 18
paste input "1299524"
type input "1299524"
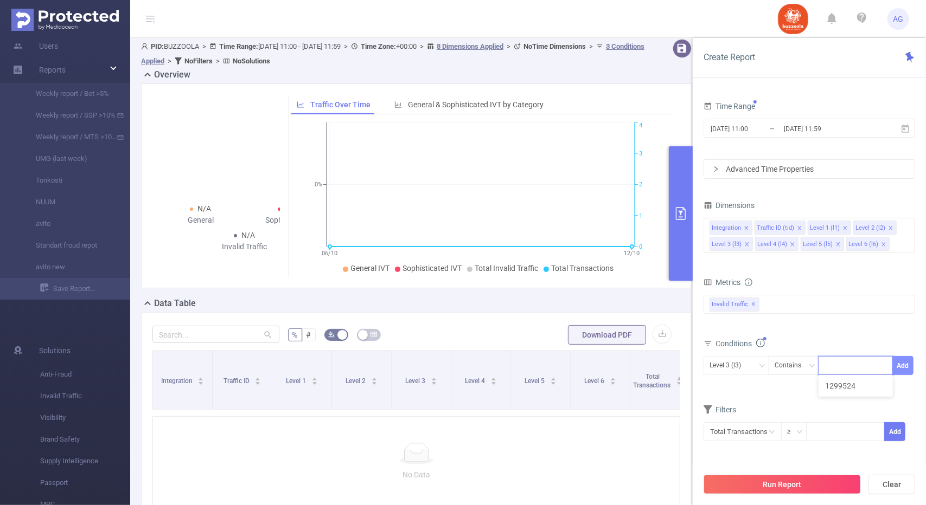
click at [900, 364] on button "Add" at bounding box center [902, 365] width 21 height 19
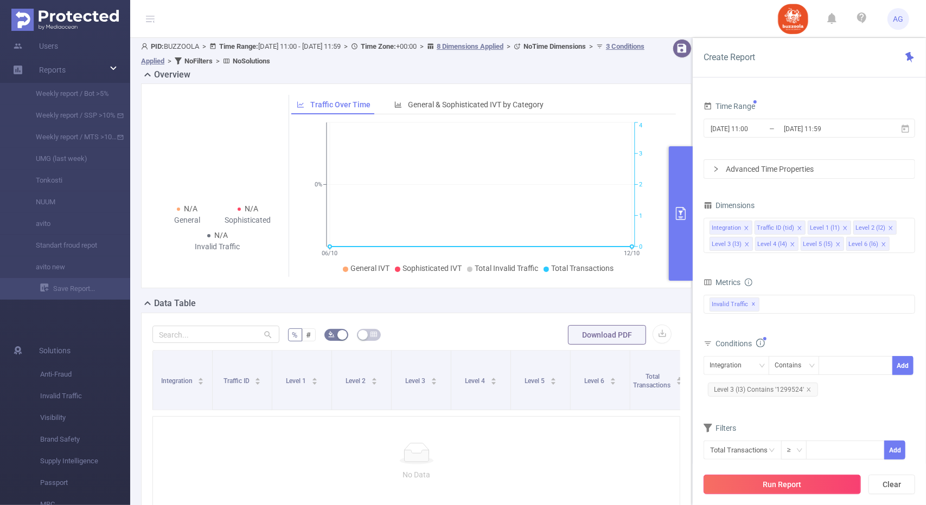
click at [749, 482] on button "Run Report" at bounding box center [781, 485] width 157 height 20
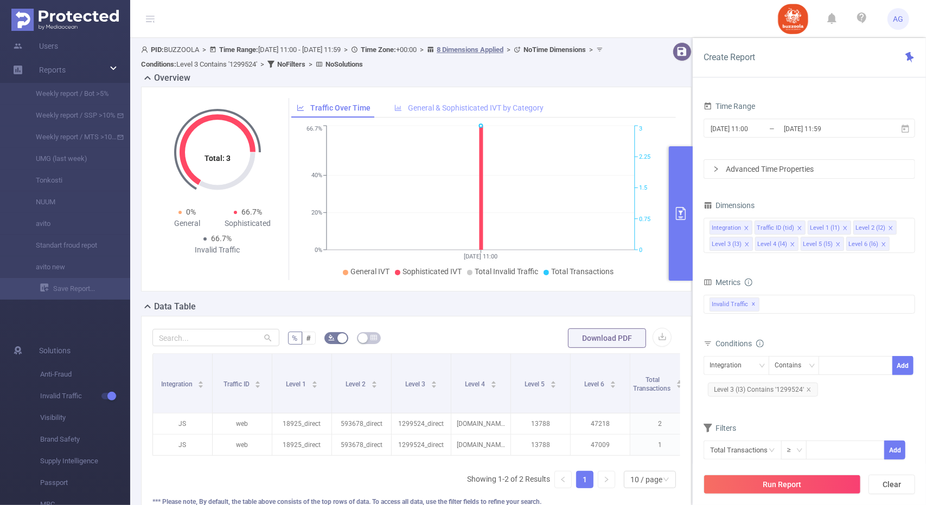
click at [419, 107] on span "General & Sophisticated IVT by Category" at bounding box center [476, 108] width 136 height 9
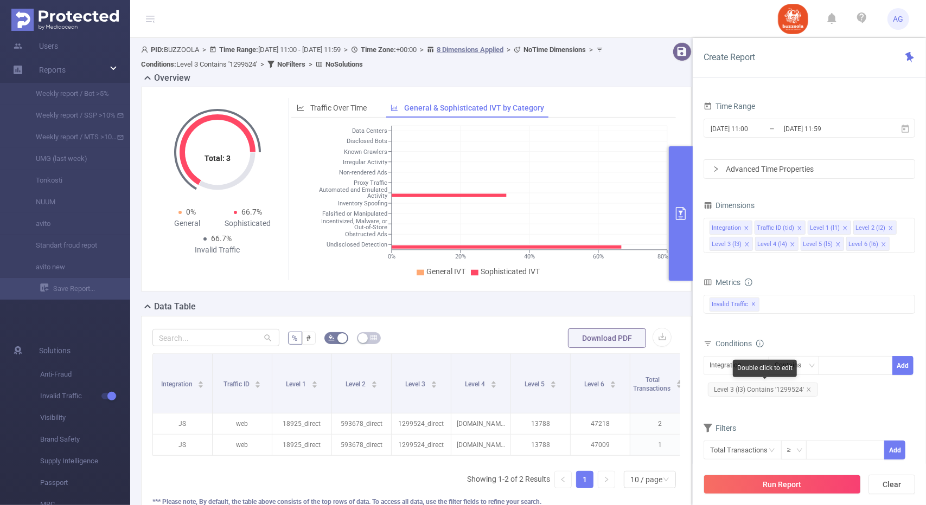
click at [810, 386] on span "Level 3 (l3) Contains '1299524'" at bounding box center [763, 390] width 110 height 14
click at [806, 388] on icon "icon: close" at bounding box center [808, 389] width 5 height 5
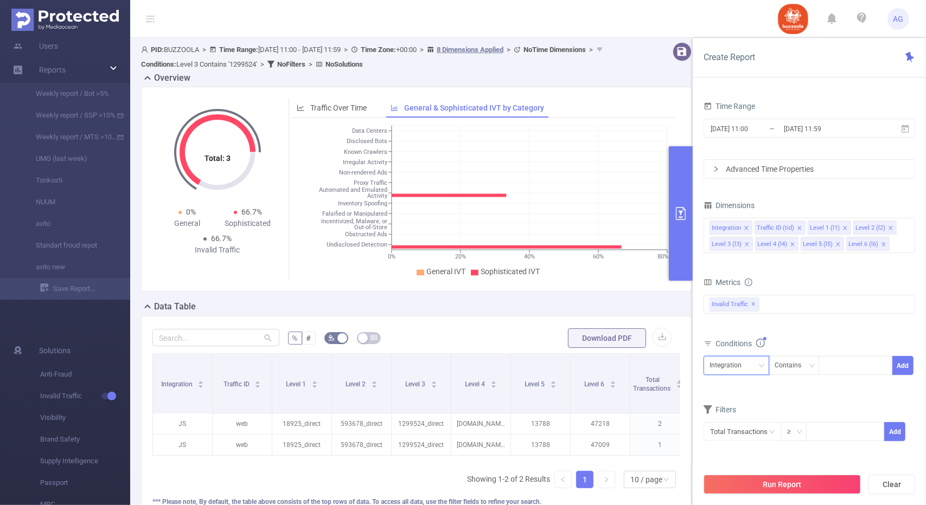
click at [760, 363] on icon "icon: down" at bounding box center [761, 366] width 7 height 7
click at [730, 294] on li "Level 3 (l3)" at bounding box center [736, 291] width 66 height 17
click at [829, 359] on input at bounding box center [826, 366] width 5 height 14
paste input "1299516"
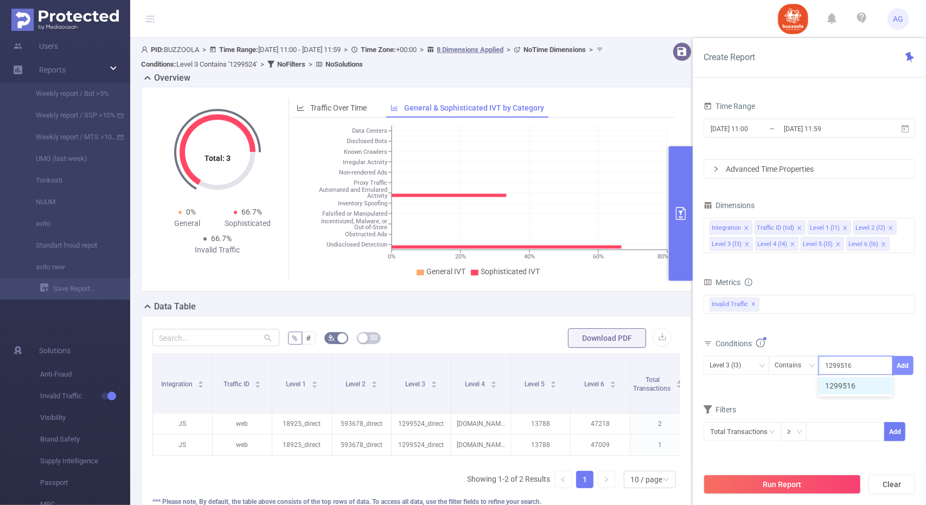
type input "1299516"
click at [902, 362] on button "Add" at bounding box center [902, 365] width 21 height 19
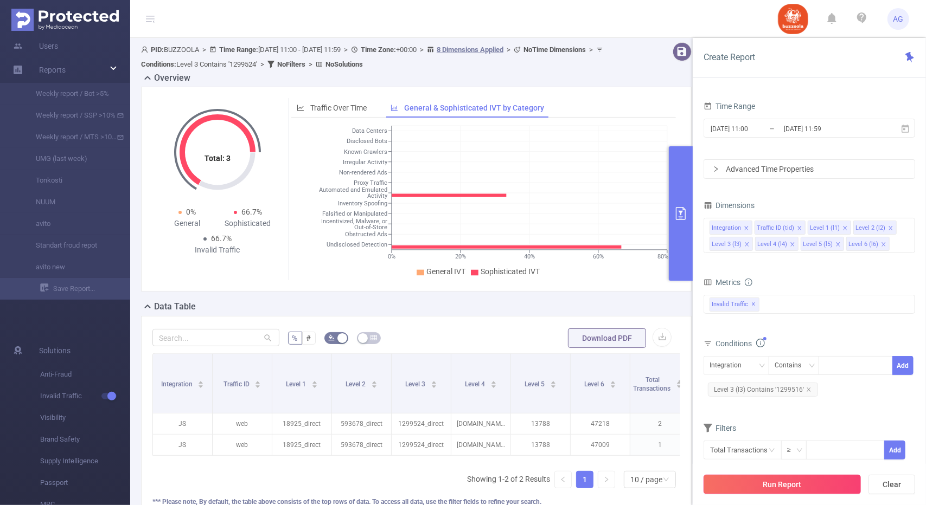
click at [782, 480] on button "Run Report" at bounding box center [781, 485] width 157 height 20
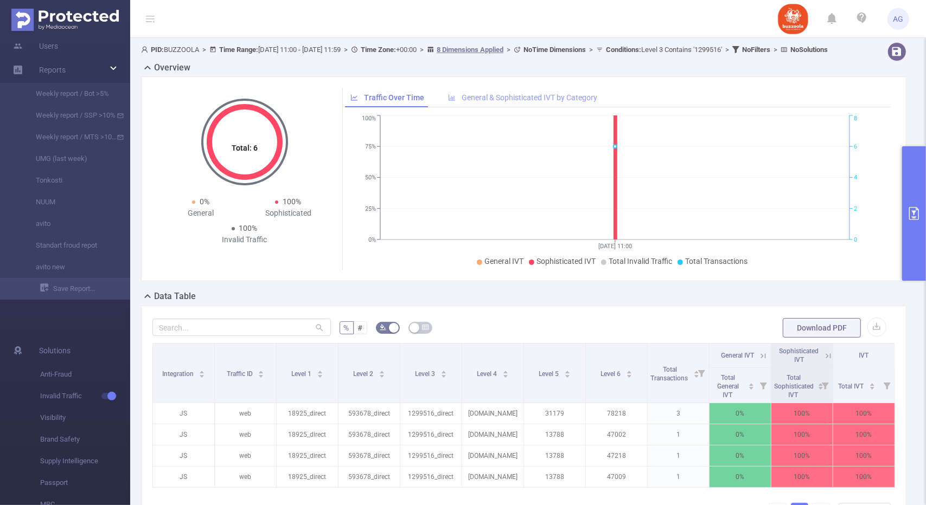
click at [505, 102] on span "General & Sophisticated IVT by Category" at bounding box center [529, 97] width 136 height 9
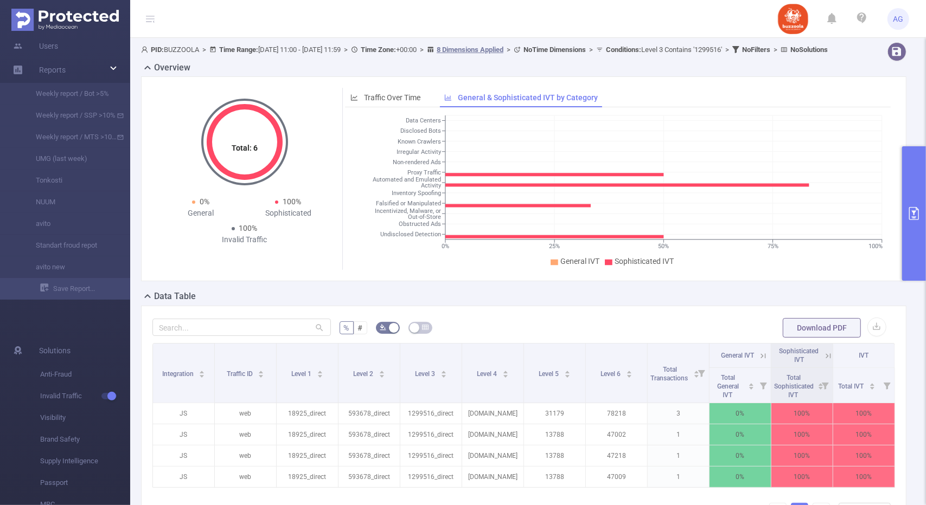
click at [908, 214] on icon "primary" at bounding box center [913, 213] width 13 height 13
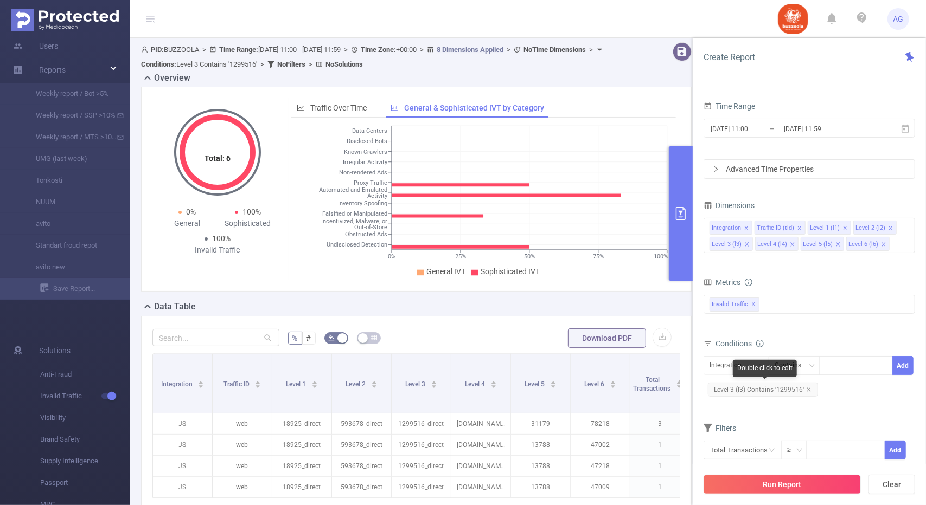
click at [810, 389] on span "Level 3 (l3) Contains '1299516'" at bounding box center [763, 390] width 110 height 14
click at [807, 388] on icon "icon: close" at bounding box center [808, 389] width 5 height 5
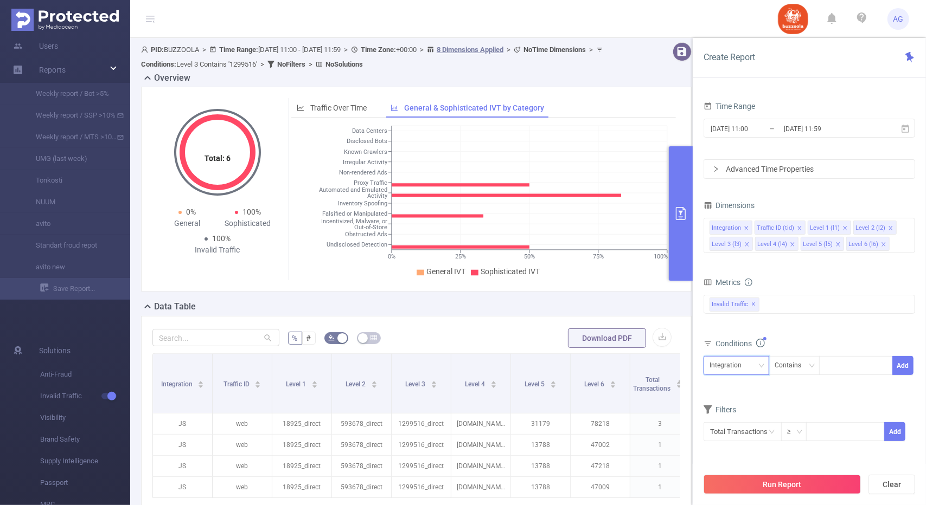
click at [745, 365] on div "Integration" at bounding box center [729, 366] width 40 height 18
click at [732, 295] on li "Level 3 (l3)" at bounding box center [736, 291] width 66 height 17
click at [835, 364] on div at bounding box center [855, 366] width 62 height 18
paste input "1299524"
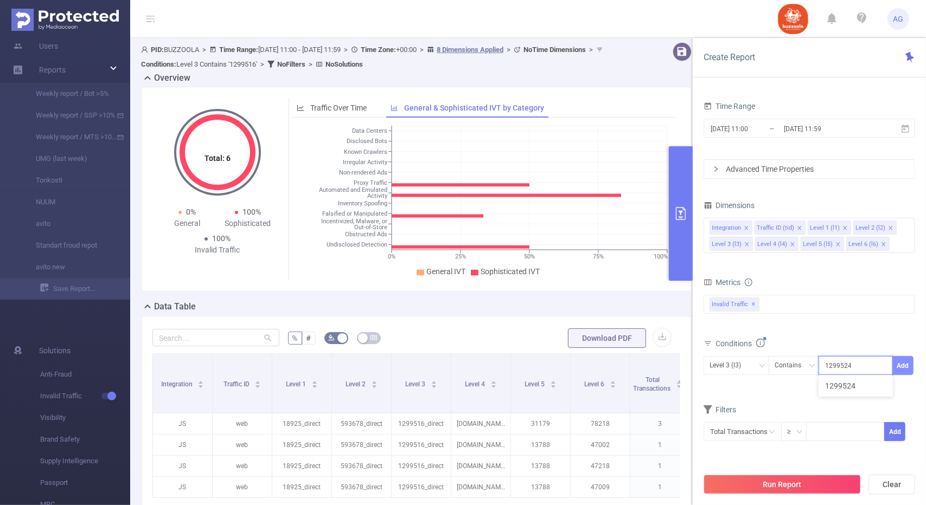
type input "1299524"
click at [899, 365] on button "Add" at bounding box center [902, 365] width 21 height 19
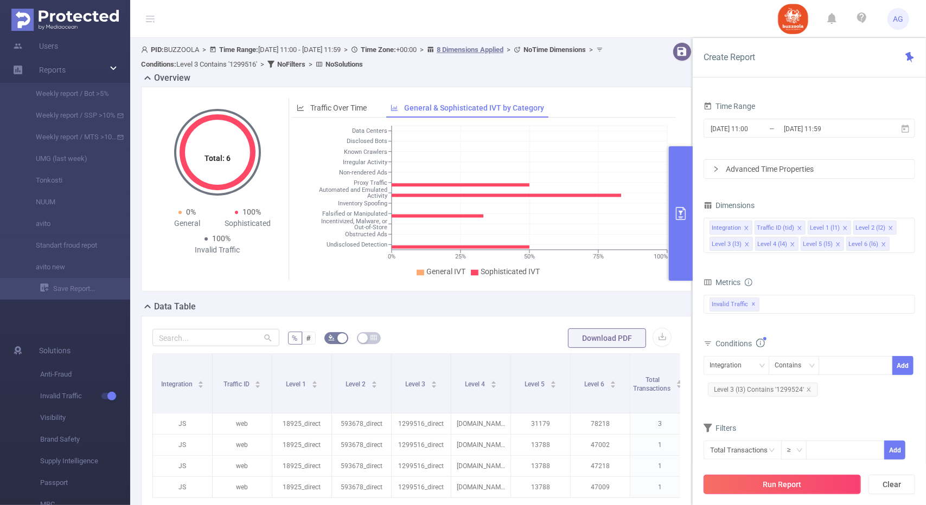
click at [800, 488] on button "Run Report" at bounding box center [781, 485] width 157 height 20
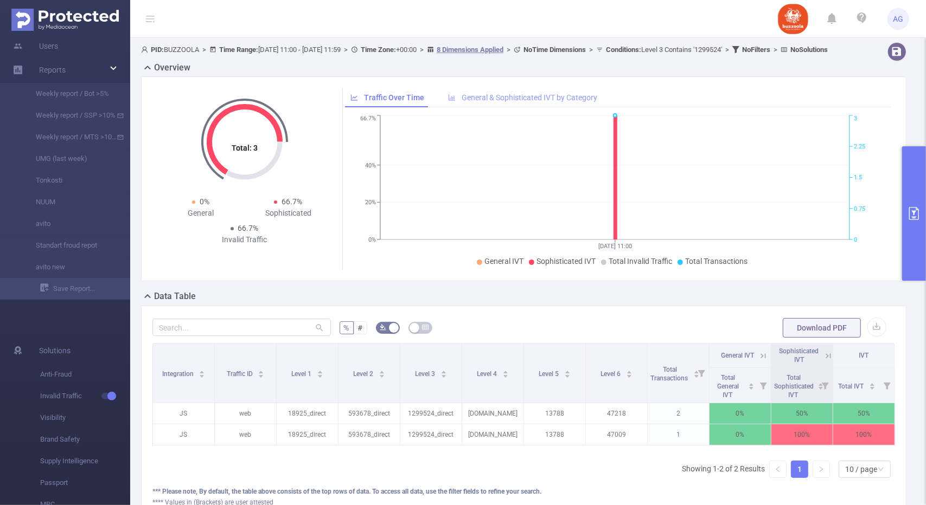
click at [511, 102] on span "General & Sophisticated IVT by Category" at bounding box center [529, 97] width 136 height 9
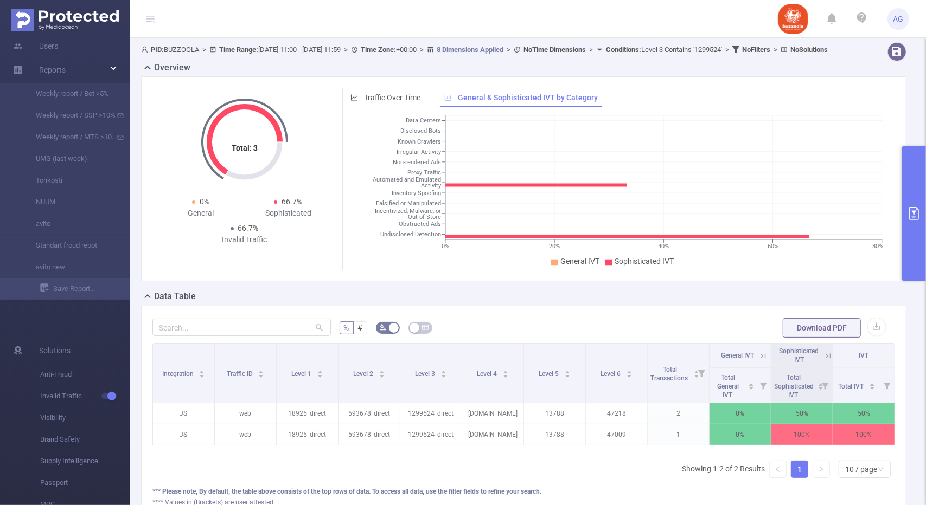
click at [913, 217] on icon "primary" at bounding box center [913, 213] width 13 height 13
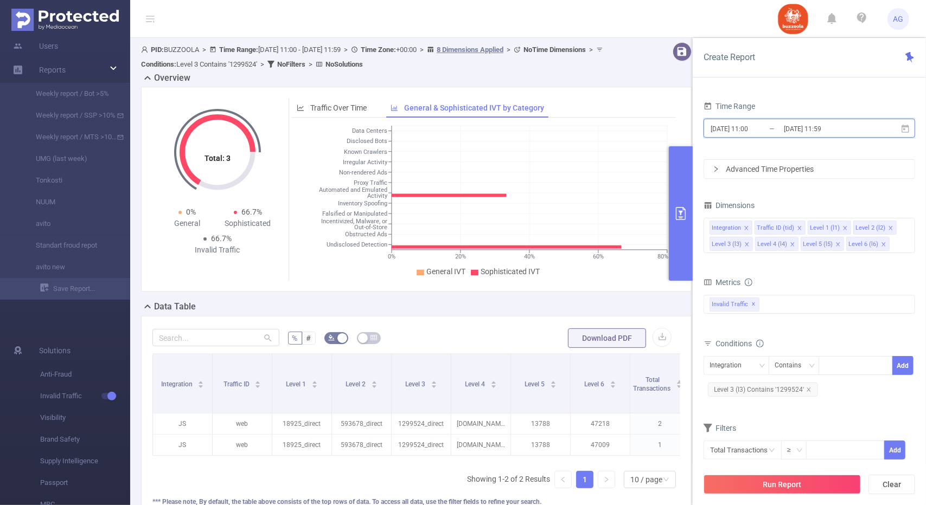
click at [903, 130] on icon at bounding box center [905, 129] width 10 height 10
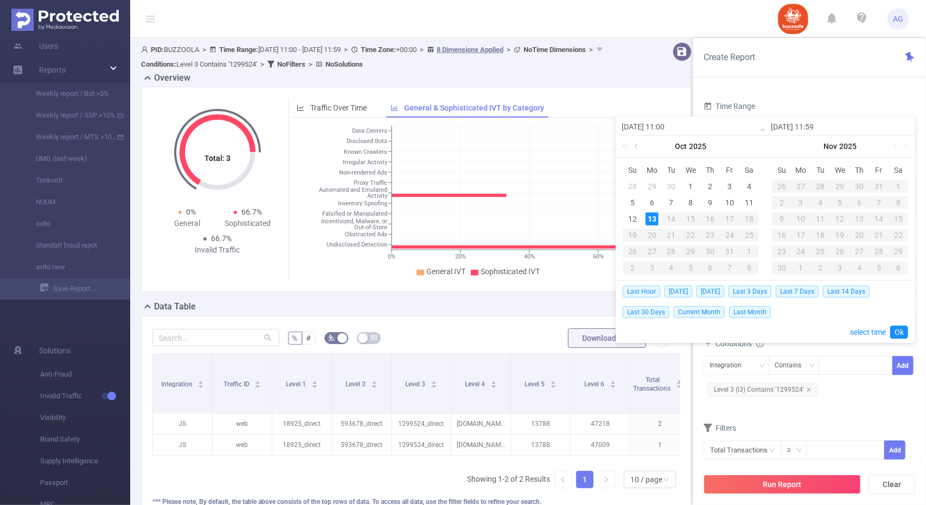
click at [636, 145] on link at bounding box center [637, 147] width 10 height 22
click at [637, 238] on div "21" at bounding box center [632, 235] width 13 height 13
click at [752, 234] on div "27" at bounding box center [748, 235] width 13 height 13
type input "[DATE] 11:00"
type input "[DATE] 11:59"
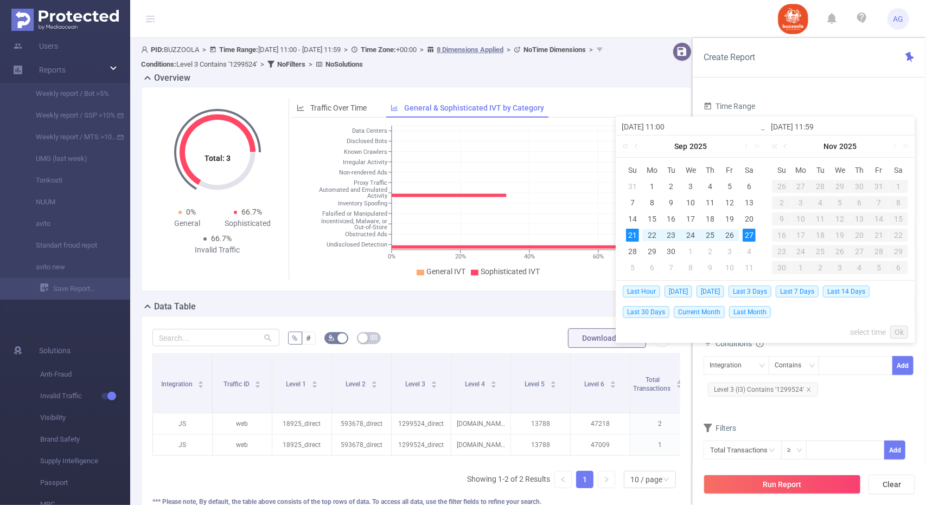
type input "[DATE] 11:00"
type input "[DATE] 11:59"
click at [652, 234] on div "22" at bounding box center [651, 235] width 13 height 13
click at [632, 250] on div "28" at bounding box center [632, 251] width 13 height 13
type input "[DATE] 11:00"
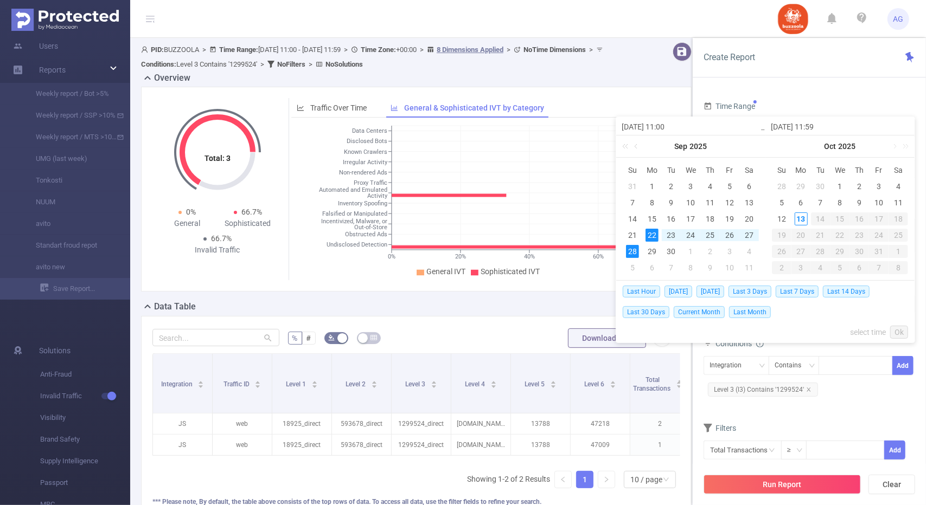
type input "[DATE] 11:59"
type input "[DATE] 11:00"
type input "[DATE] 11:59"
click at [894, 331] on link "Ok" at bounding box center [899, 332] width 18 height 13
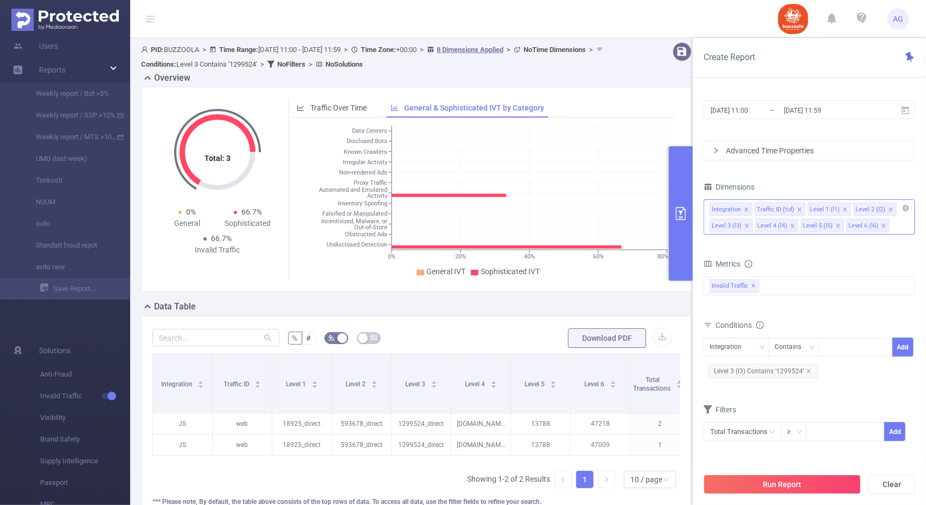
click at [902, 226] on div "Integration Traffic ID (tid) Level 1 (l1) Level 2 (l2) Level 3 (l3) Level 4 (l4…" at bounding box center [808, 217] width 211 height 35
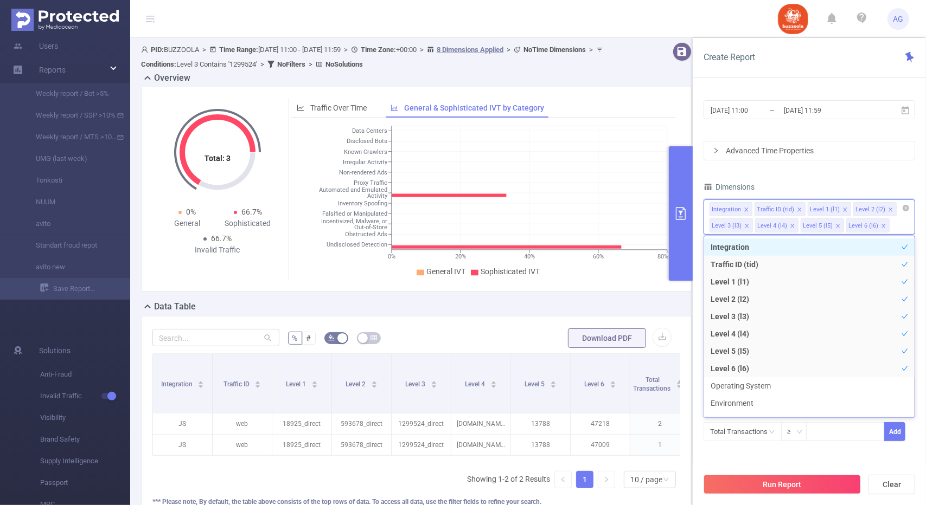
type input "в"
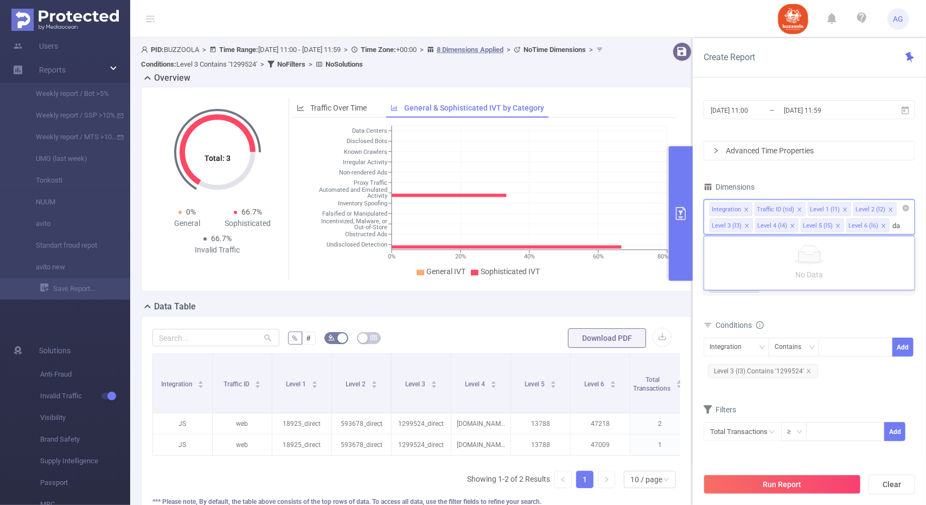
type input "d"
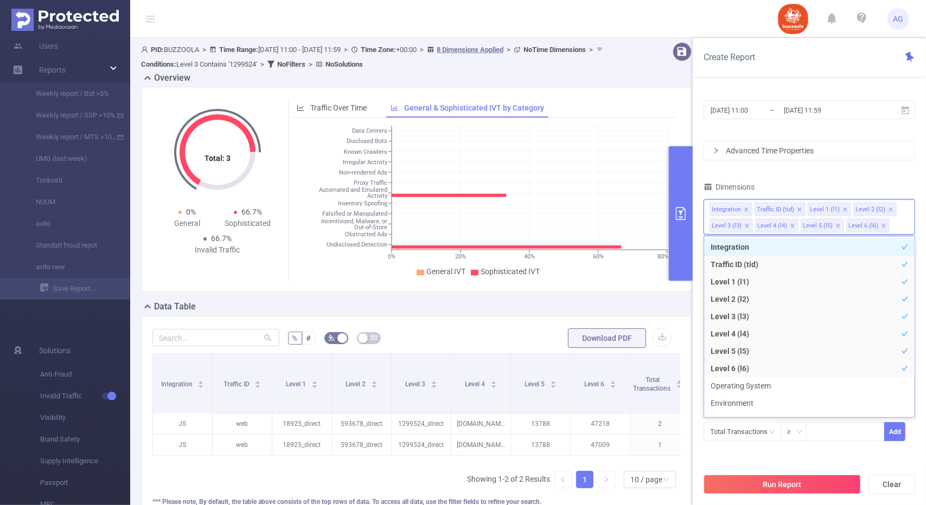
click at [924, 174] on div "PID 1000692 - BUZZOOLA 1000692 - BUZZOOLA Time Range [DATE] 11:00 _ [DATE] 11:5…" at bounding box center [808, 304] width 233 height 440
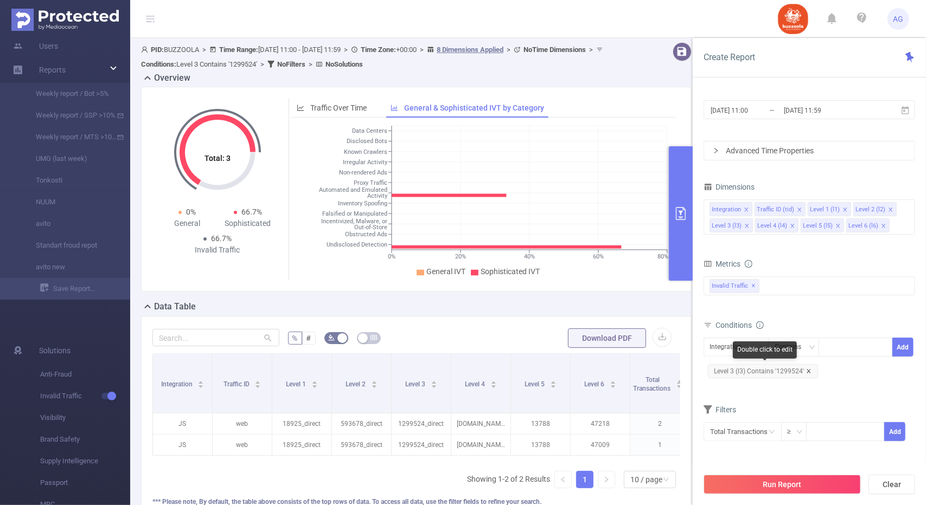
click at [808, 369] on icon "icon: close" at bounding box center [808, 371] width 5 height 5
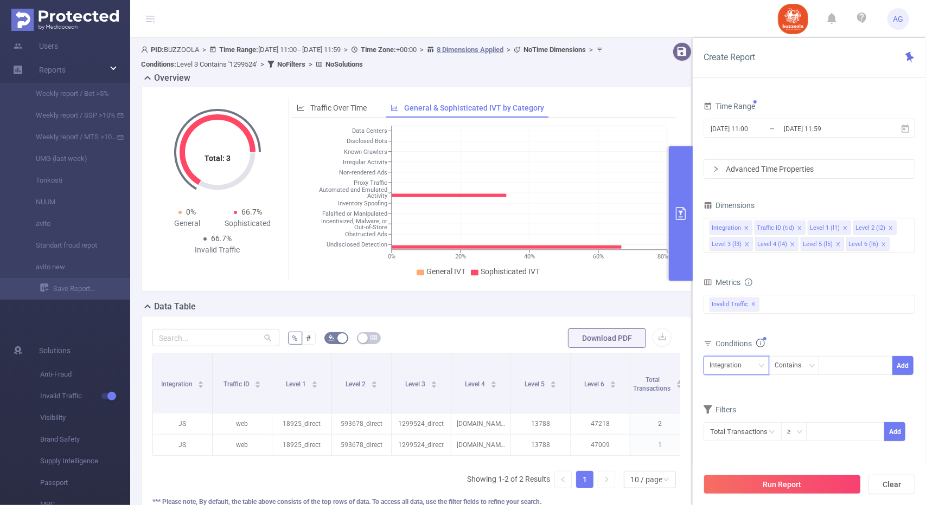
click at [748, 363] on div "Integration" at bounding box center [736, 366] width 54 height 18
click at [739, 293] on li "Level 3 (l3)" at bounding box center [736, 291] width 66 height 17
click at [846, 360] on div at bounding box center [855, 366] width 62 height 18
paste input "1299518"
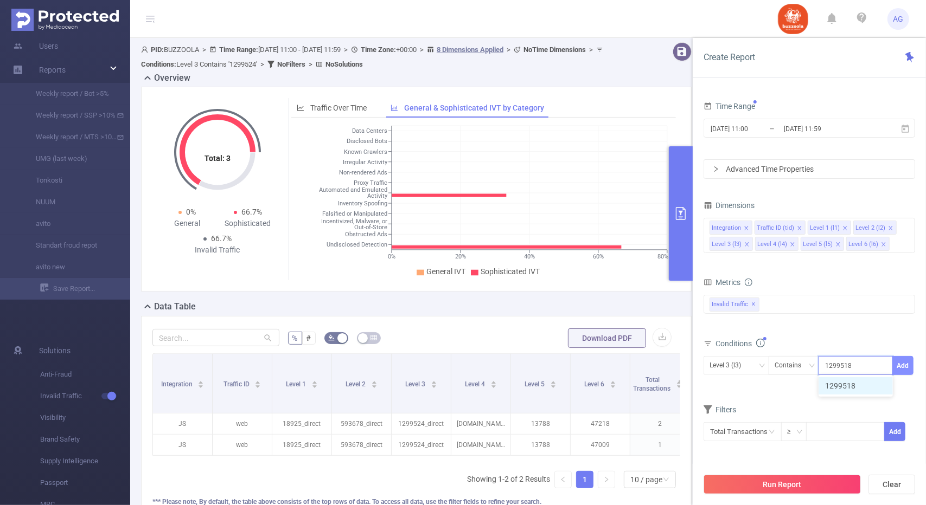
type input "1299518"
click at [898, 360] on button "Add" at bounding box center [902, 365] width 21 height 19
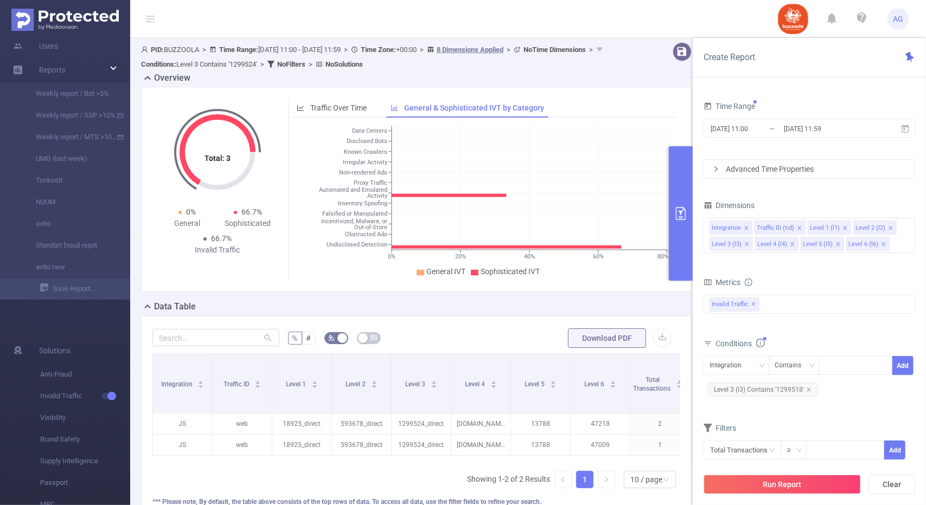
click at [788, 489] on button "Run Report" at bounding box center [781, 485] width 157 height 20
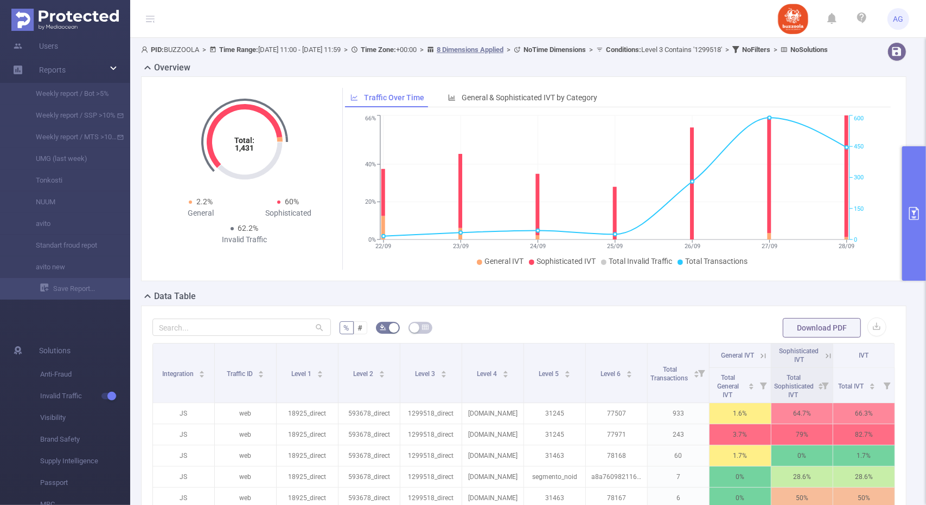
click at [912, 188] on button "primary" at bounding box center [914, 213] width 24 height 134
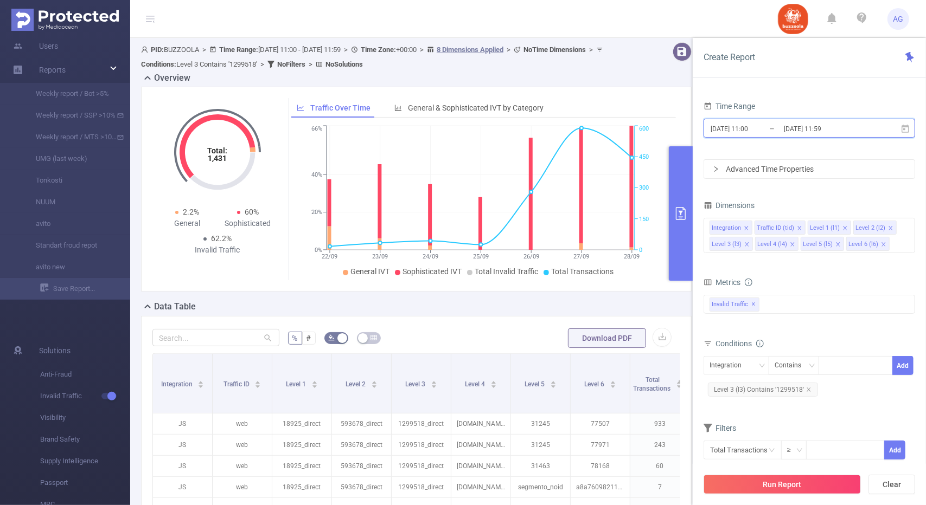
click at [899, 128] on span "[DATE] 11:00 _ [DATE] 11:59" at bounding box center [808, 128] width 211 height 19
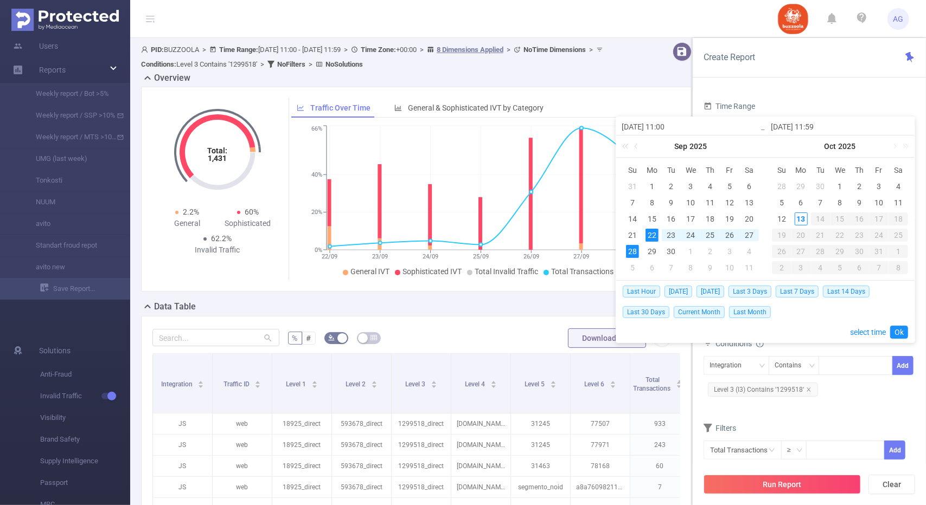
click at [513, 299] on div "Total: 1,431 Total: 1,431 2.2% General 60% Sophisticated 62.2% Invalid Traffic …" at bounding box center [416, 194] width 559 height 214
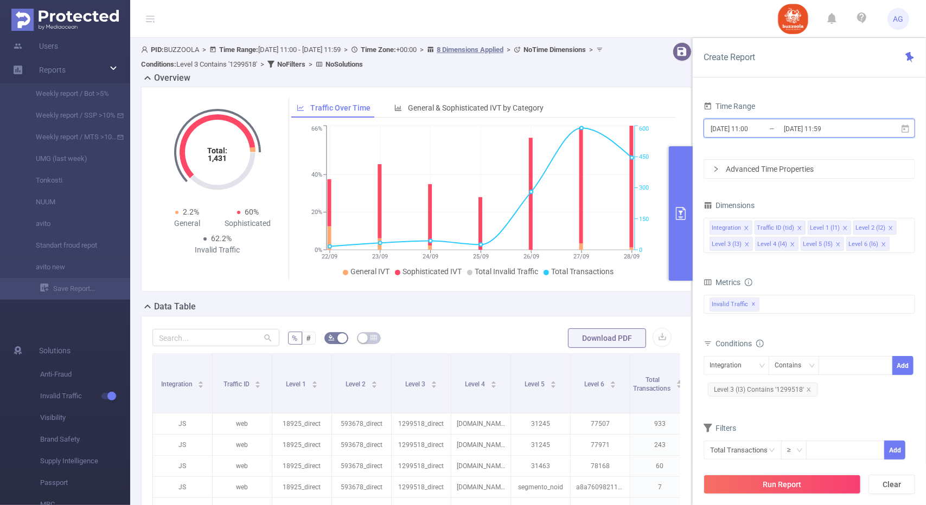
click at [908, 127] on icon at bounding box center [905, 129] width 10 height 10
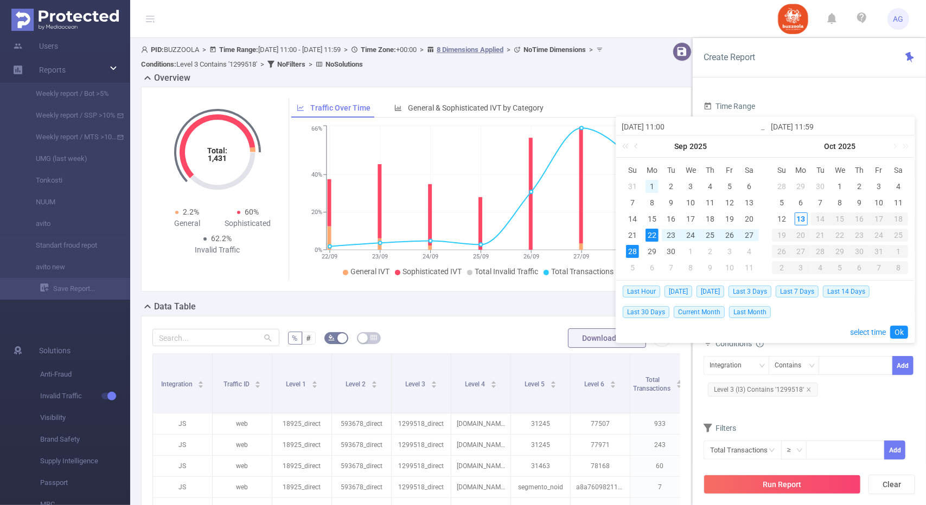
click at [652, 183] on div "1" at bounding box center [651, 186] width 13 height 13
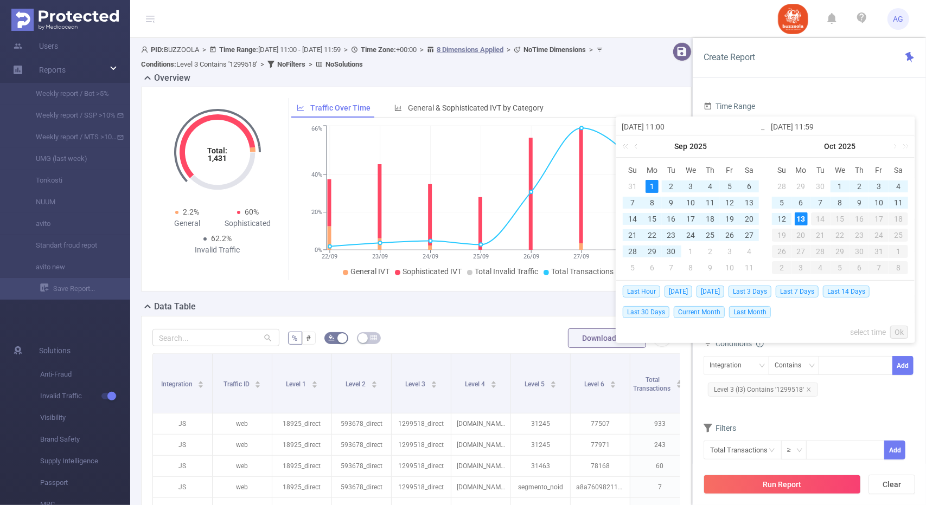
click at [804, 217] on div "13" at bounding box center [800, 219] width 13 height 13
type input "[DATE] 11:00"
type input "[DATE] 11:59"
type input "[DATE] 11:00"
type input "[DATE] 11:59"
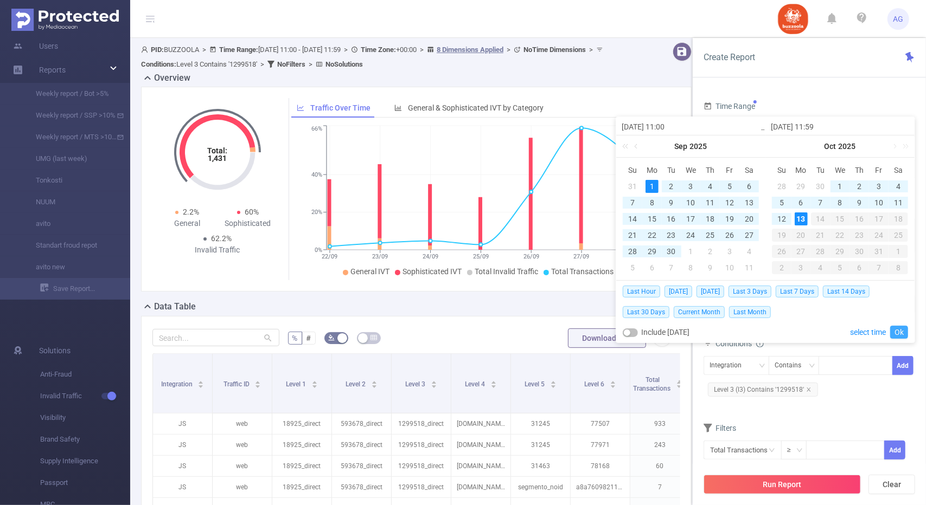
click at [895, 331] on link "Ok" at bounding box center [899, 332] width 18 height 13
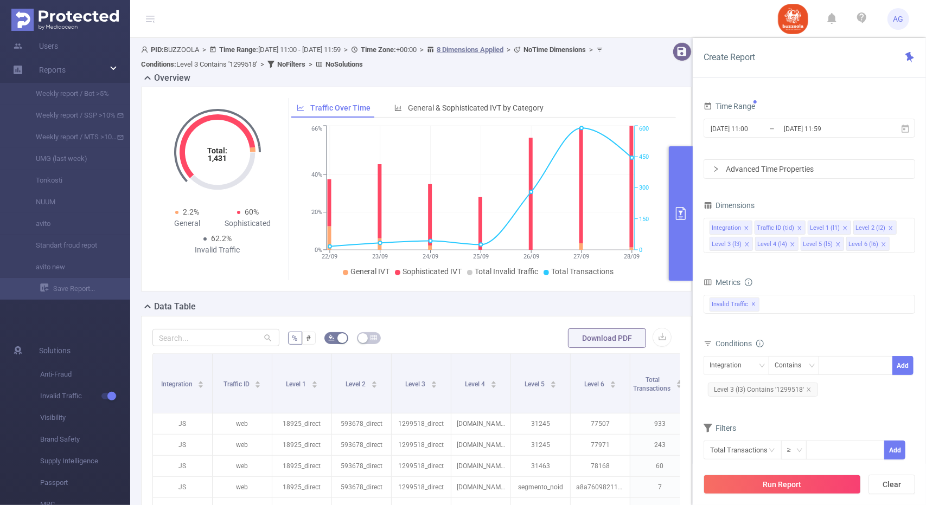
click at [791, 489] on button "Run Report" at bounding box center [781, 485] width 157 height 20
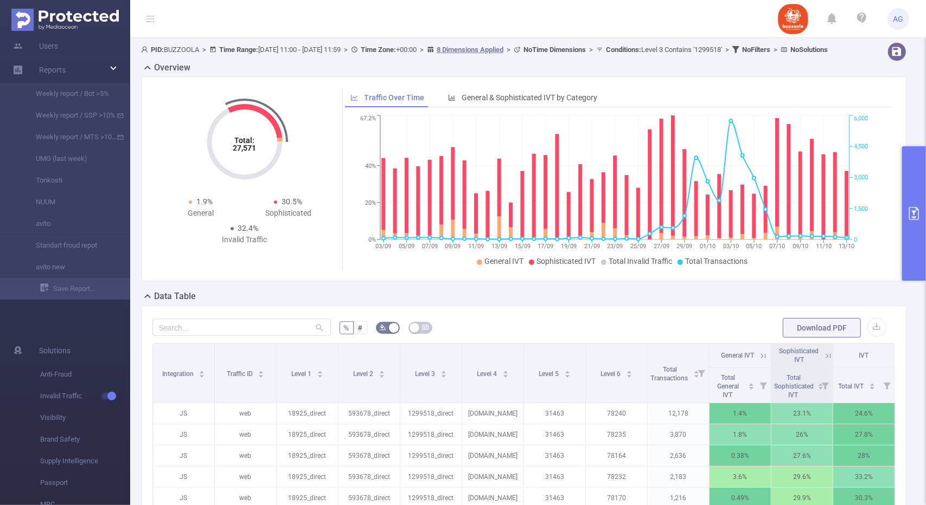
click at [919, 179] on button "primary" at bounding box center [914, 213] width 24 height 134
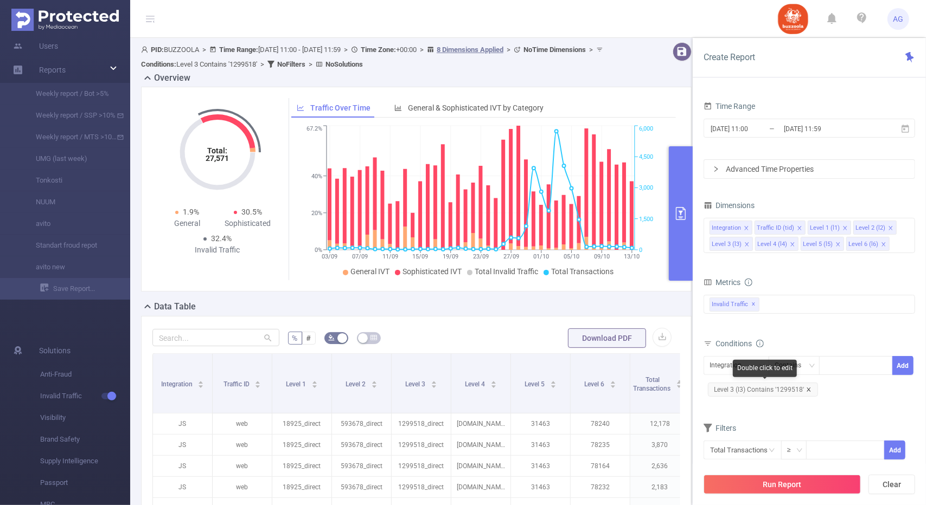
click at [808, 388] on icon "icon: close" at bounding box center [808, 389] width 5 height 5
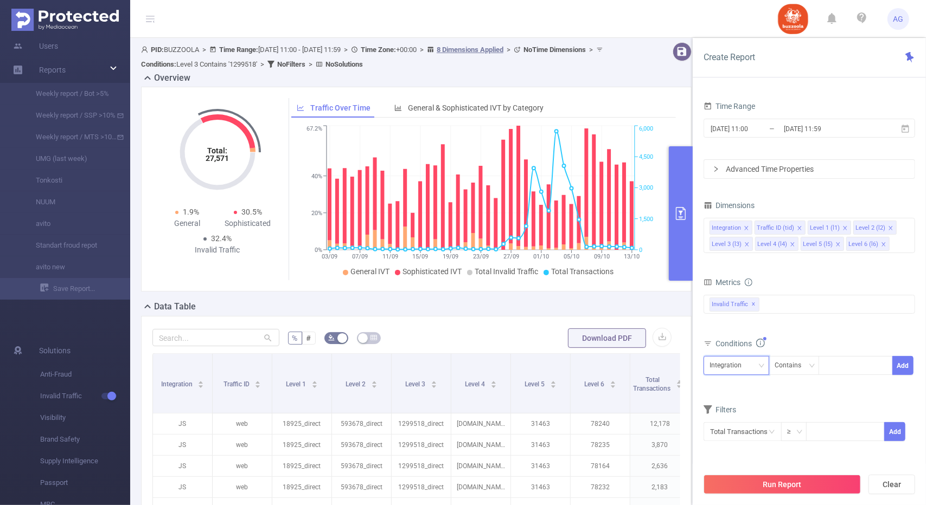
click at [759, 365] on icon "icon: down" at bounding box center [761, 366] width 7 height 7
click at [728, 295] on li "Level 3 (l3)" at bounding box center [736, 291] width 66 height 17
click at [865, 365] on div at bounding box center [855, 366] width 62 height 18
paste input "1299524"
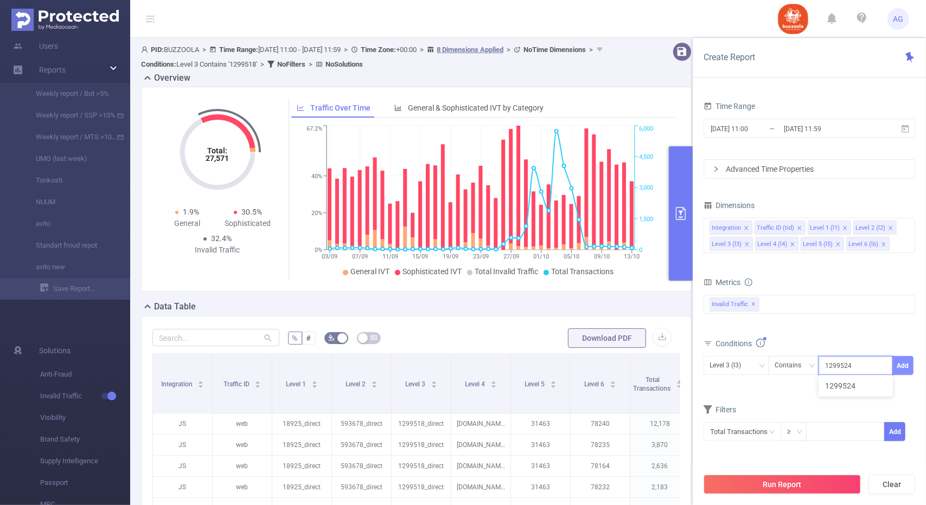
type input "1299524"
click at [896, 366] on button "Add" at bounding box center [902, 365] width 21 height 19
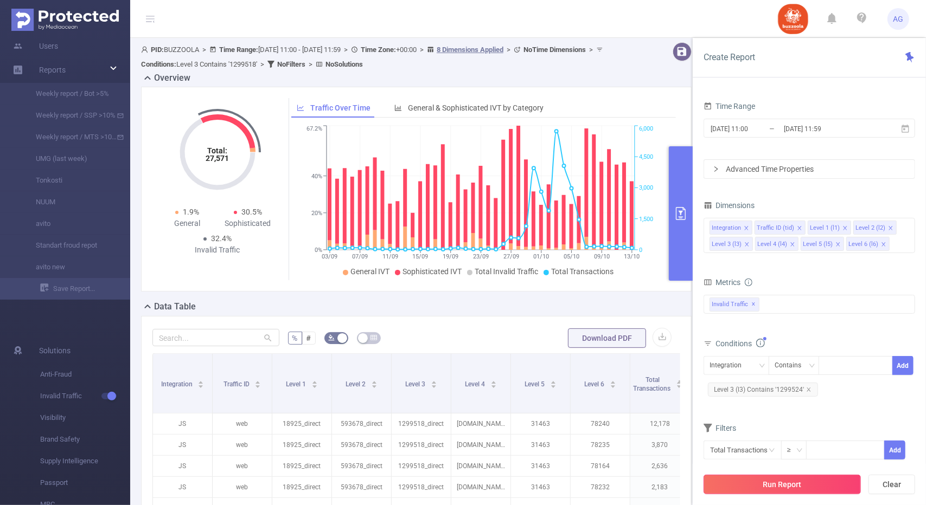
click at [775, 484] on button "Run Report" at bounding box center [781, 485] width 157 height 20
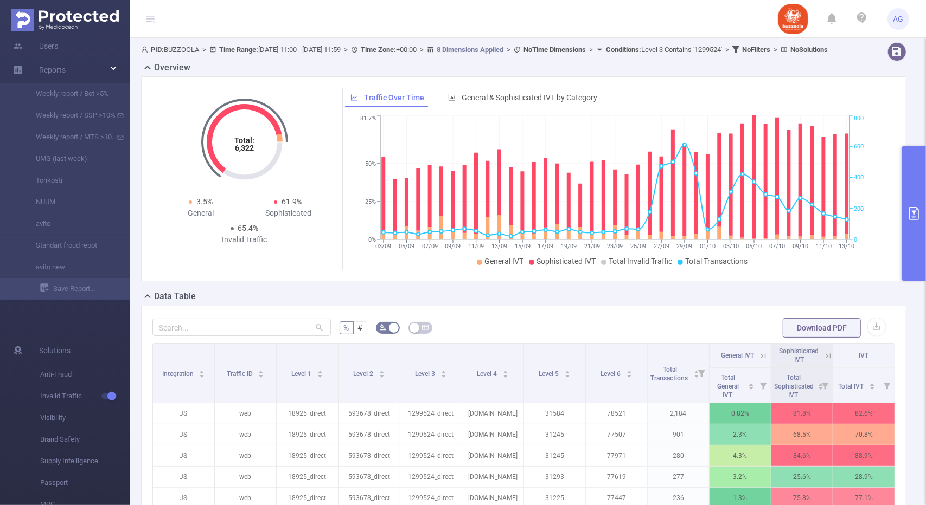
click at [905, 224] on button "primary" at bounding box center [914, 213] width 24 height 134
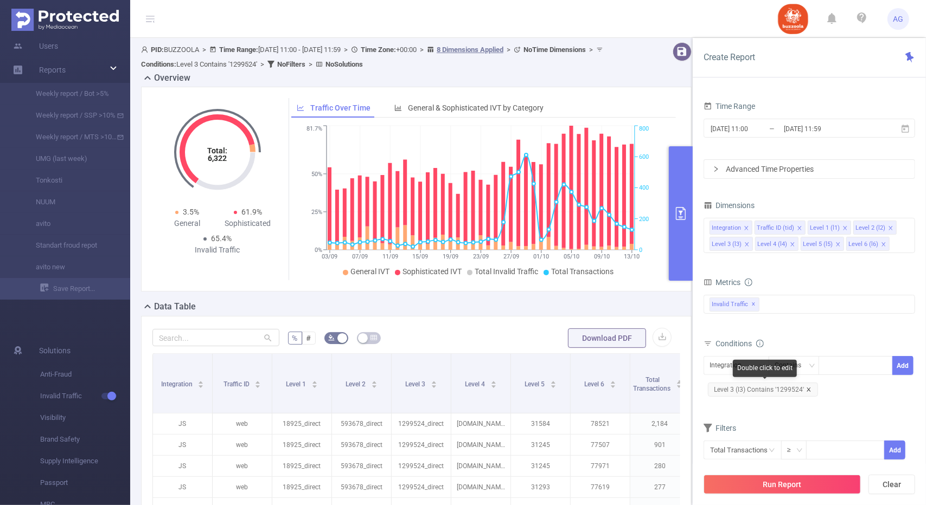
click at [809, 387] on icon "icon: close" at bounding box center [808, 389] width 5 height 5
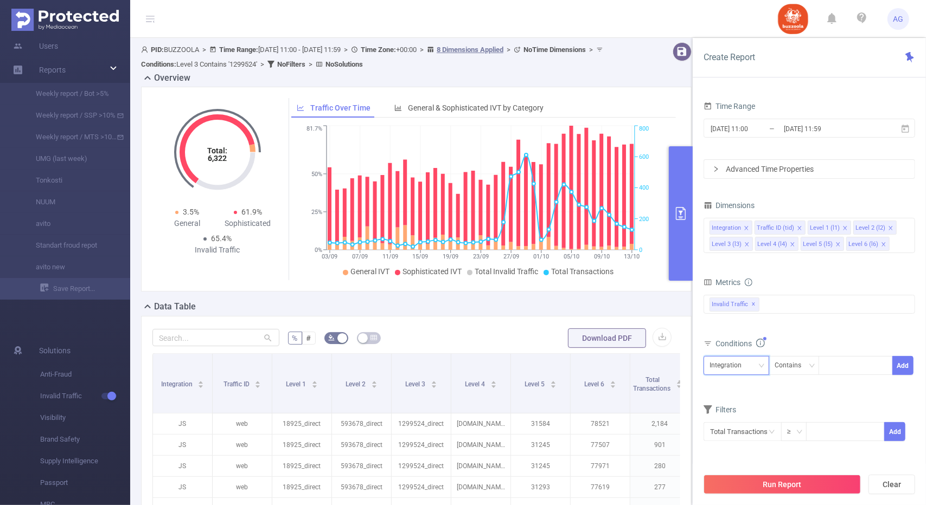
click at [729, 366] on div "Integration" at bounding box center [729, 366] width 40 height 18
click at [727, 291] on li "Level 3 (l3)" at bounding box center [736, 291] width 66 height 17
click at [843, 363] on div at bounding box center [855, 366] width 62 height 18
paste input "1299516"
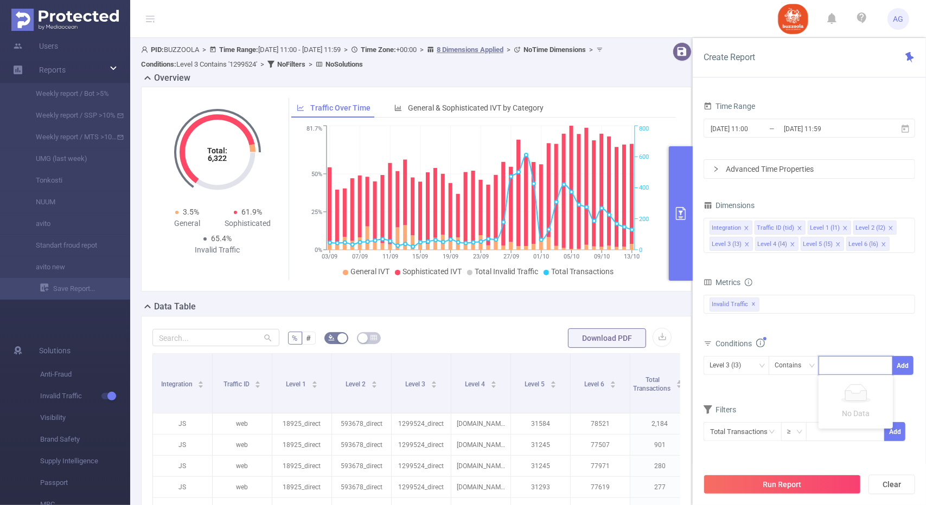
type input "1299516"
click at [861, 387] on li "1299516" at bounding box center [855, 385] width 74 height 17
click at [903, 364] on button "Add" at bounding box center [902, 365] width 21 height 19
click at [788, 483] on button "Run Report" at bounding box center [781, 485] width 157 height 20
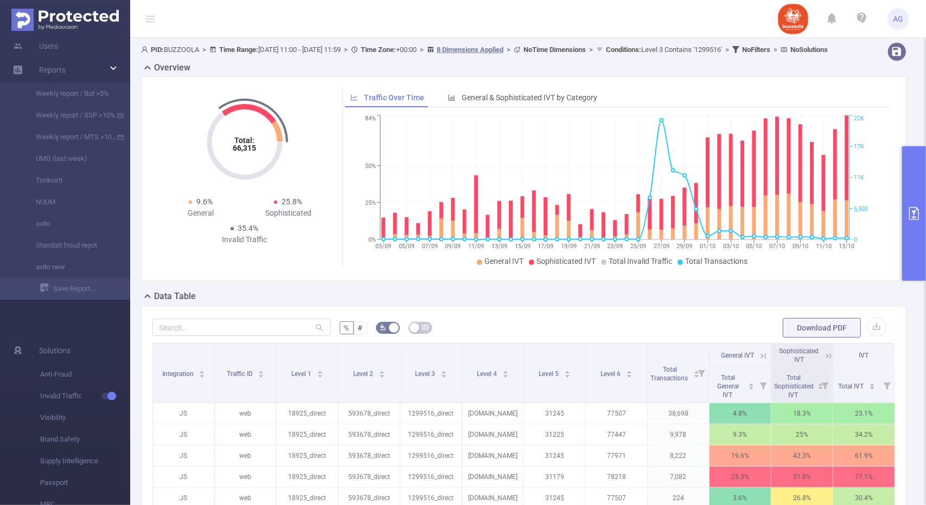
click at [908, 212] on icon "primary" at bounding box center [913, 213] width 13 height 13
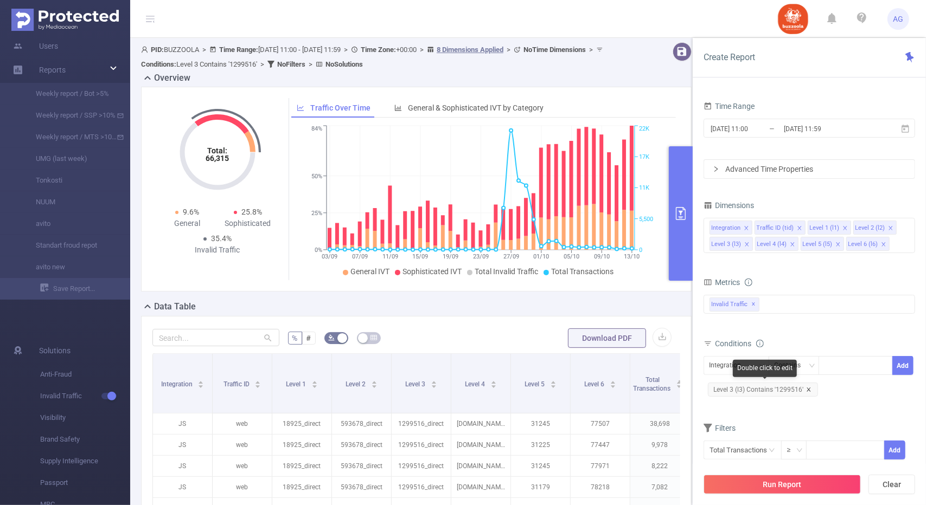
click at [809, 390] on icon "icon: close" at bounding box center [808, 390] width 4 height 4
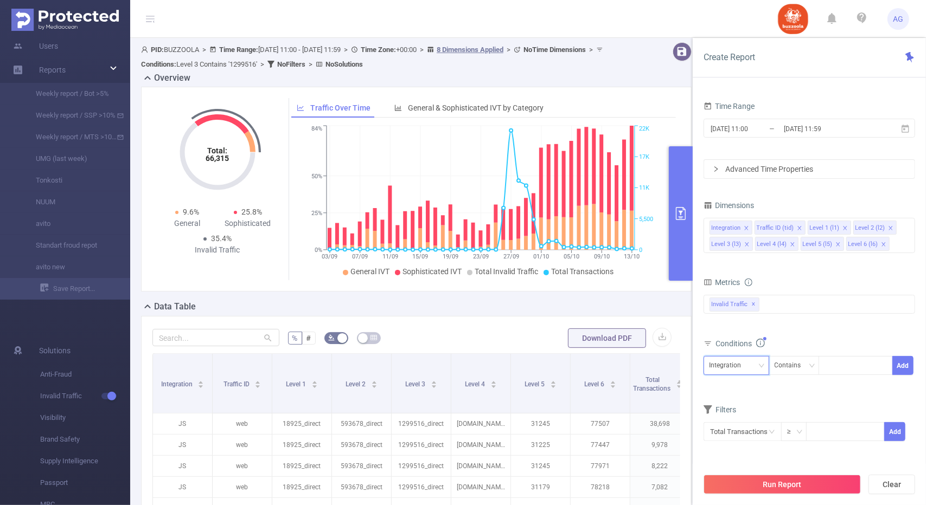
click at [750, 373] on div "Integration" at bounding box center [736, 366] width 54 height 18
click at [729, 294] on li "Level 3 (l3)" at bounding box center [736, 291] width 66 height 17
click at [837, 358] on div at bounding box center [855, 366] width 62 height 18
paste input "1299520"
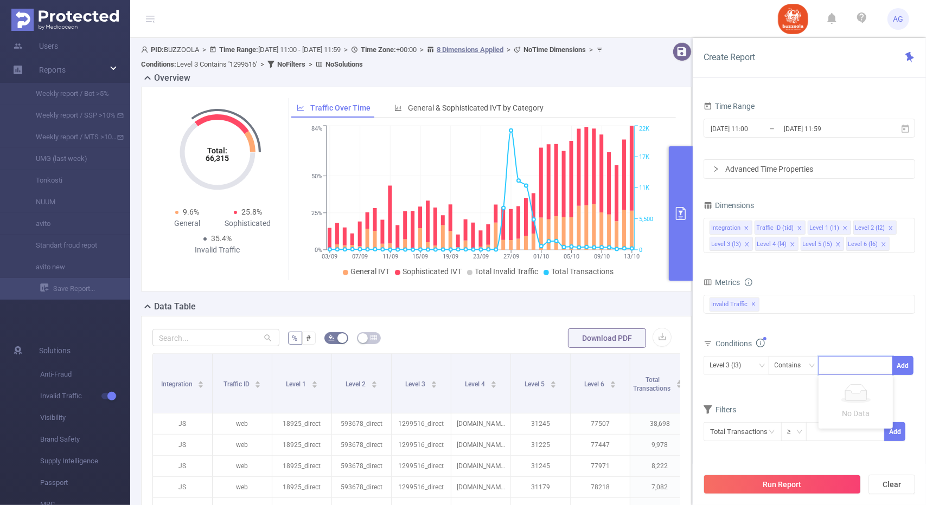
type input "1299520"
click at [852, 380] on li "1299520" at bounding box center [855, 385] width 74 height 17
click at [898, 366] on button "Add" at bounding box center [902, 365] width 21 height 19
click at [805, 479] on button "Run Report" at bounding box center [781, 485] width 157 height 20
